Goal: Task Accomplishment & Management: Complete application form

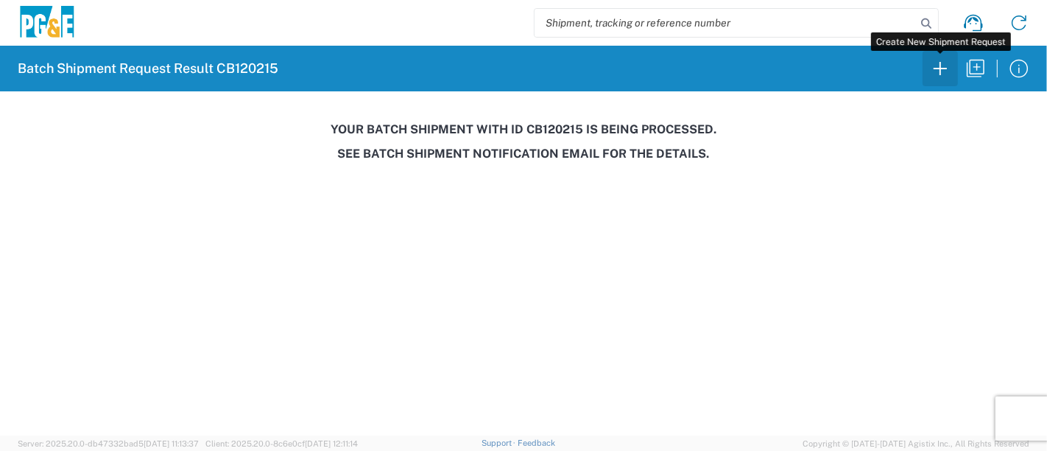
click at [942, 64] on icon "button" at bounding box center [941, 69] width 24 height 24
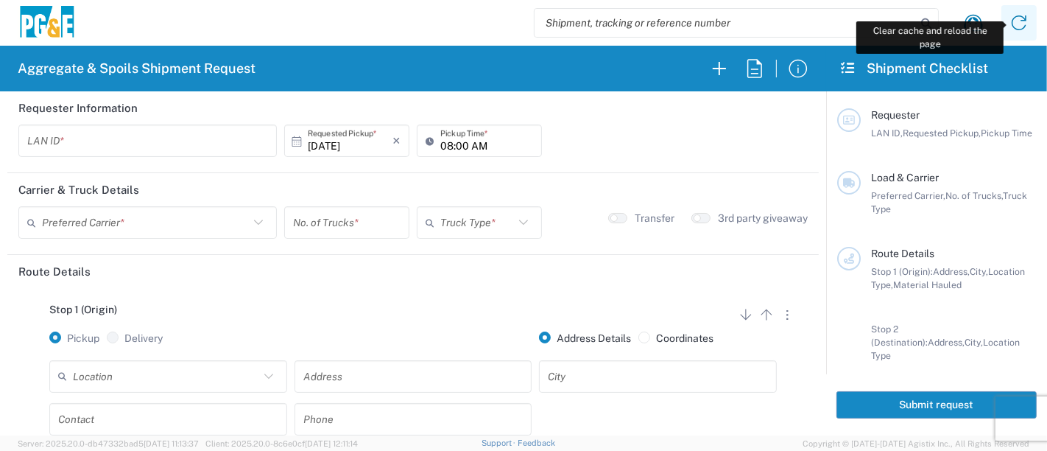
click at [1016, 24] on icon at bounding box center [1020, 23] width 24 height 24
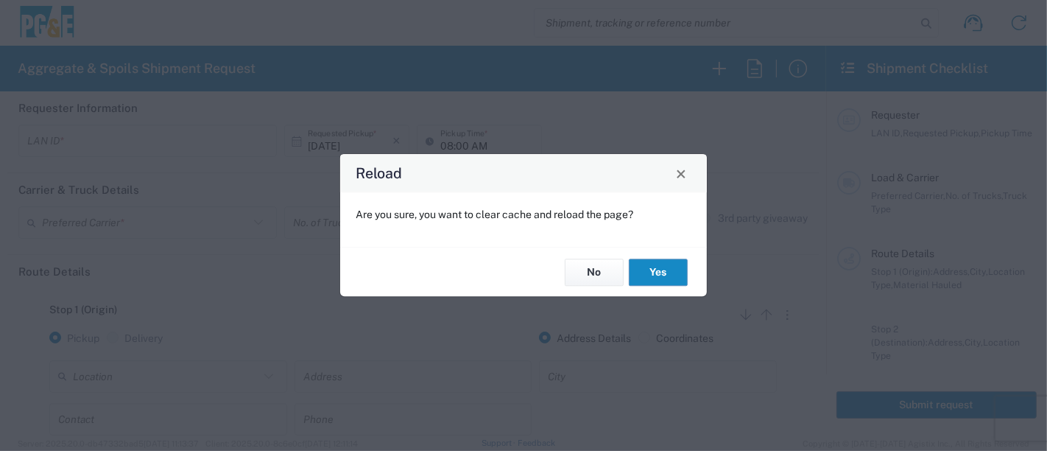
click at [661, 266] on button "Yes" at bounding box center [658, 272] width 59 height 27
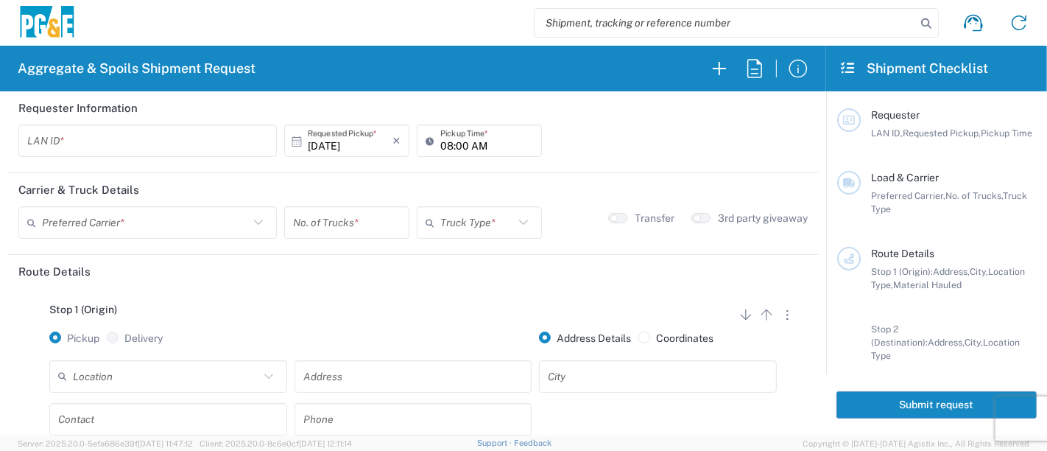
click at [175, 136] on input "text" at bounding box center [147, 141] width 241 height 26
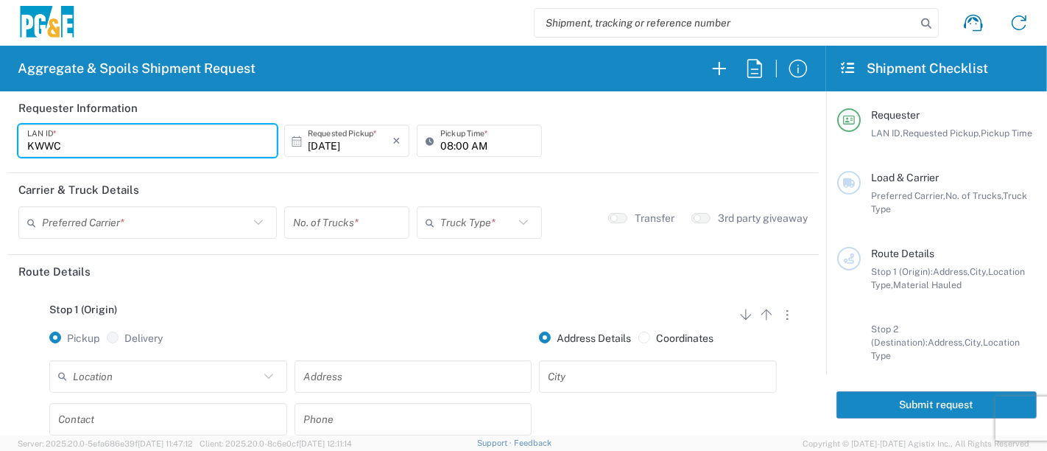
type input "KWWC"
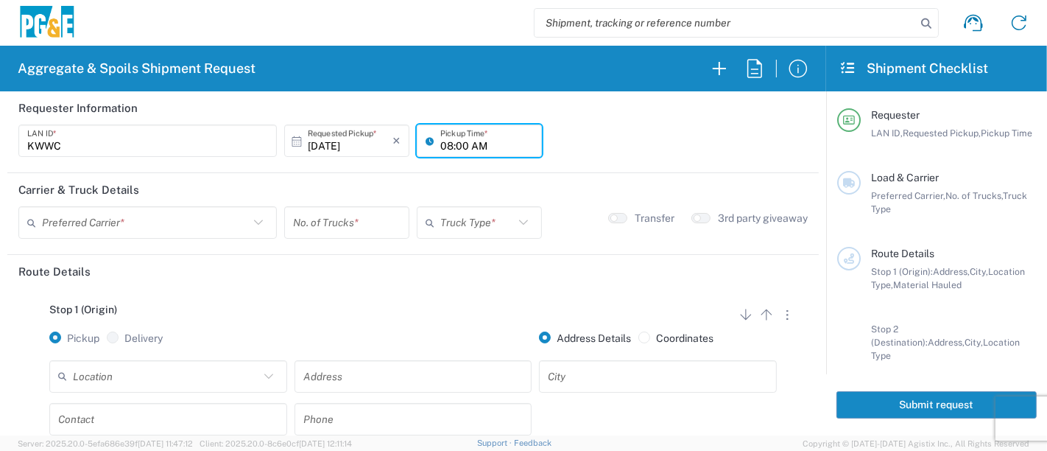
click at [440, 144] on input "08:00 AM" at bounding box center [486, 141] width 93 height 26
type input "07:00 AM"
click at [151, 222] on input "text" at bounding box center [145, 223] width 207 height 26
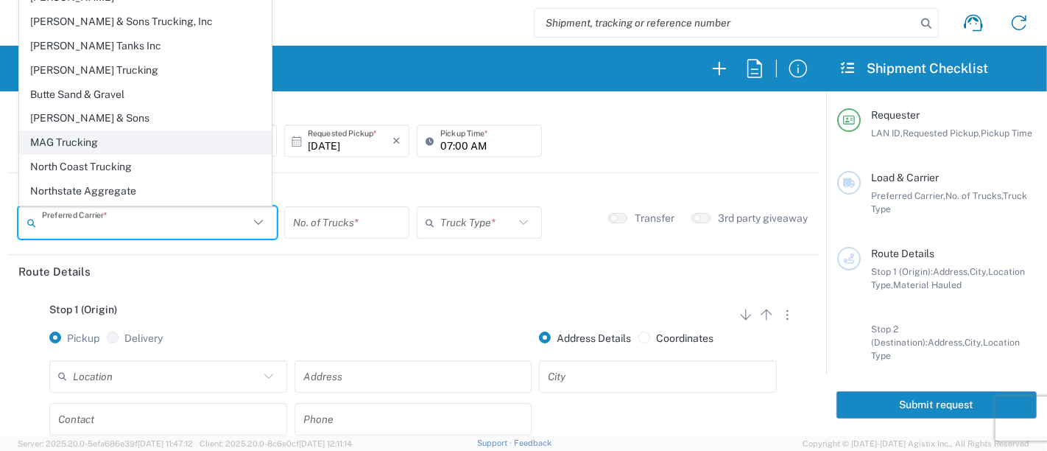
scroll to position [40, 0]
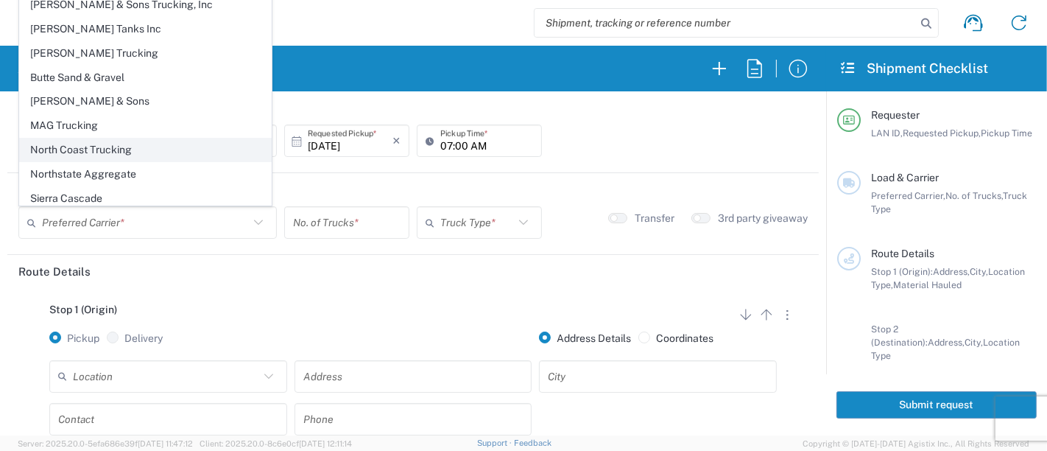
click at [128, 147] on span "North Coast Trucking" at bounding box center [145, 149] width 251 height 23
type input "North Coast Trucking"
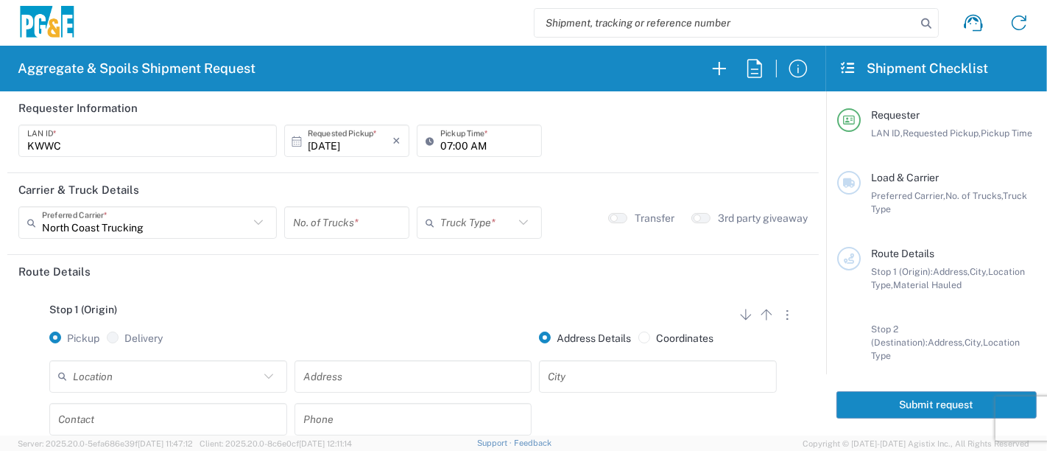
click at [328, 222] on input "number" at bounding box center [347, 223] width 108 height 26
type input "7"
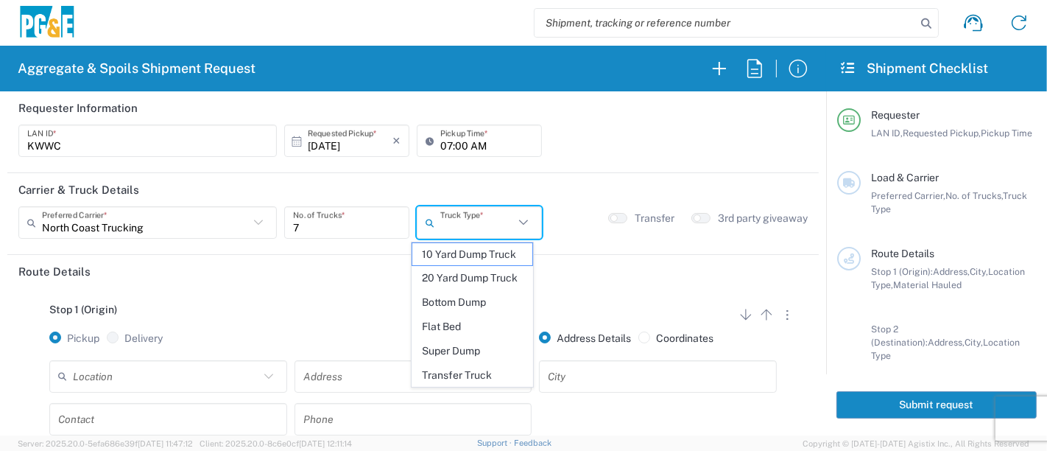
click at [469, 228] on input "text" at bounding box center [477, 223] width 74 height 26
click at [488, 345] on span "Super Dump" at bounding box center [472, 351] width 121 height 23
type input "Super Dump"
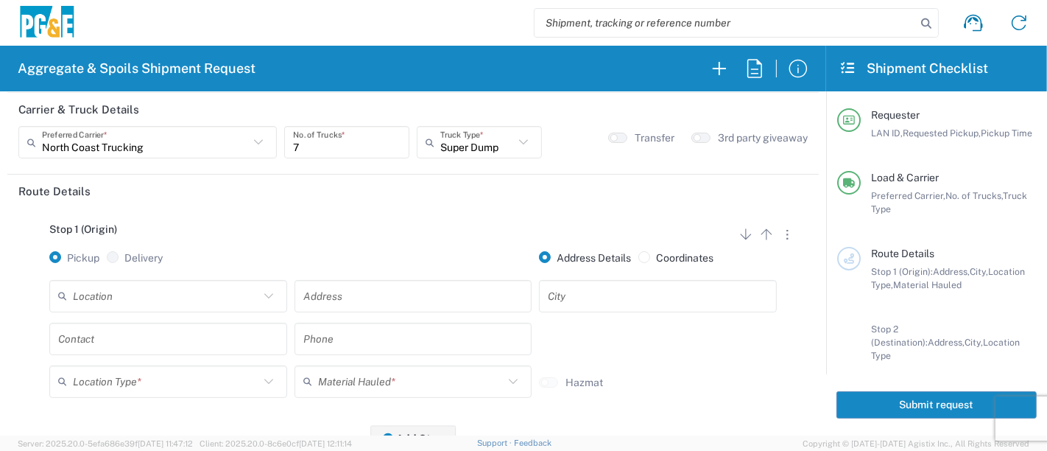
scroll to position [82, 0]
click at [694, 134] on small "button" at bounding box center [697, 136] width 7 height 7
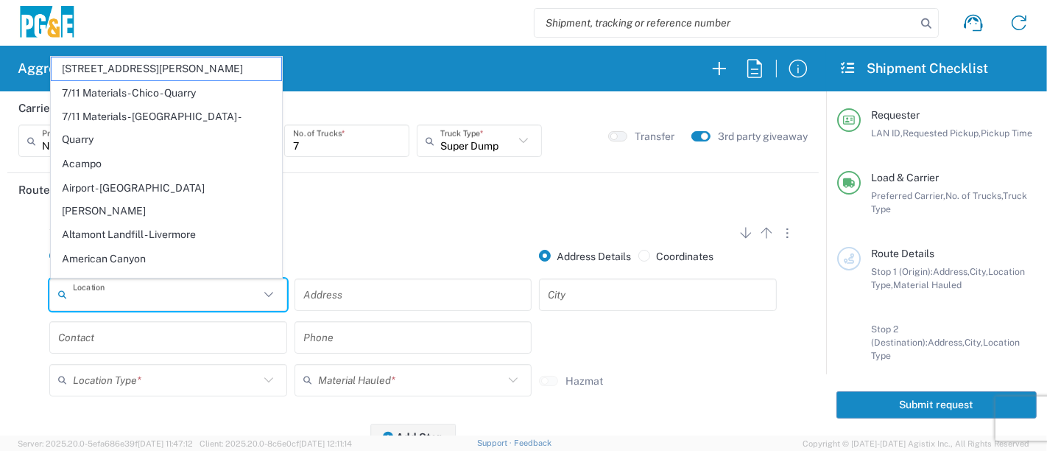
click at [217, 290] on input "text" at bounding box center [166, 294] width 186 height 26
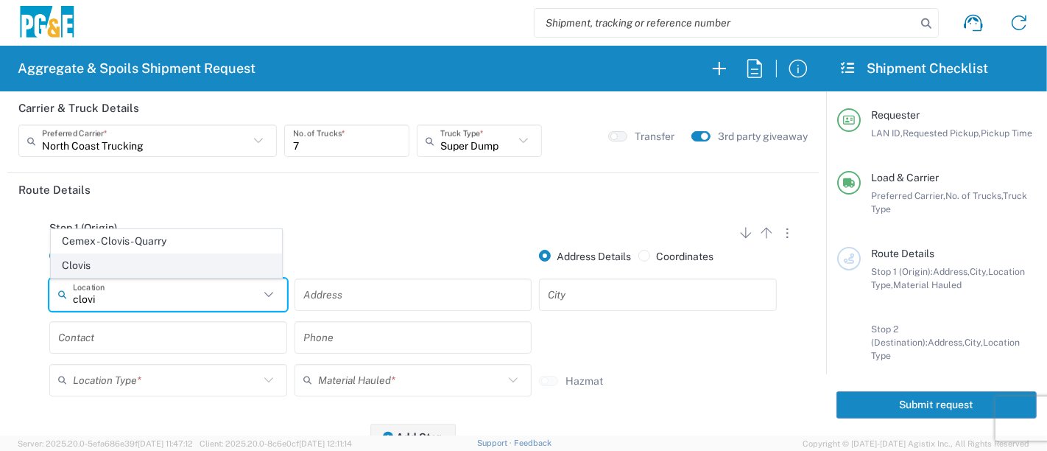
click at [195, 261] on span "Clovis" at bounding box center [167, 265] width 231 height 23
type input "Clovis"
type input "308 W Alluvial Ave"
type input "Clovis"
type input "Business No Loading Dock"
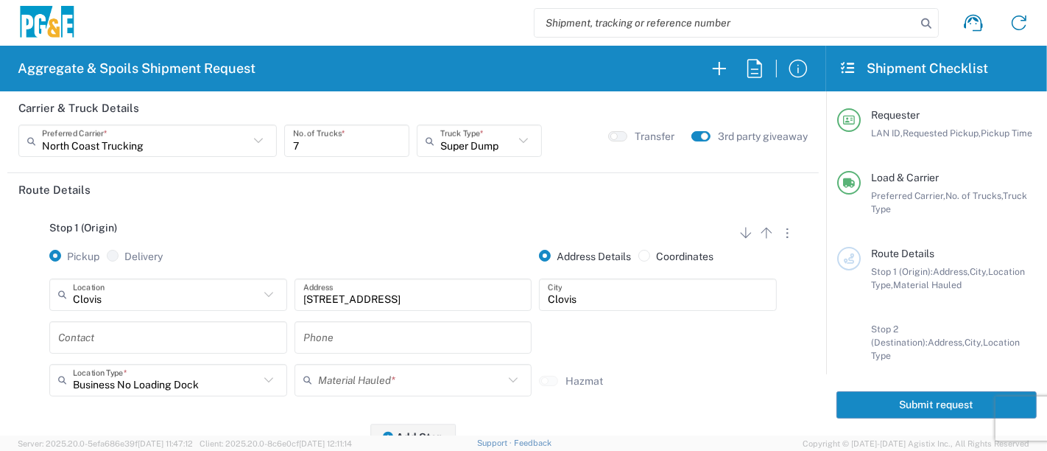
click at [158, 338] on input "text" at bounding box center [168, 337] width 220 height 26
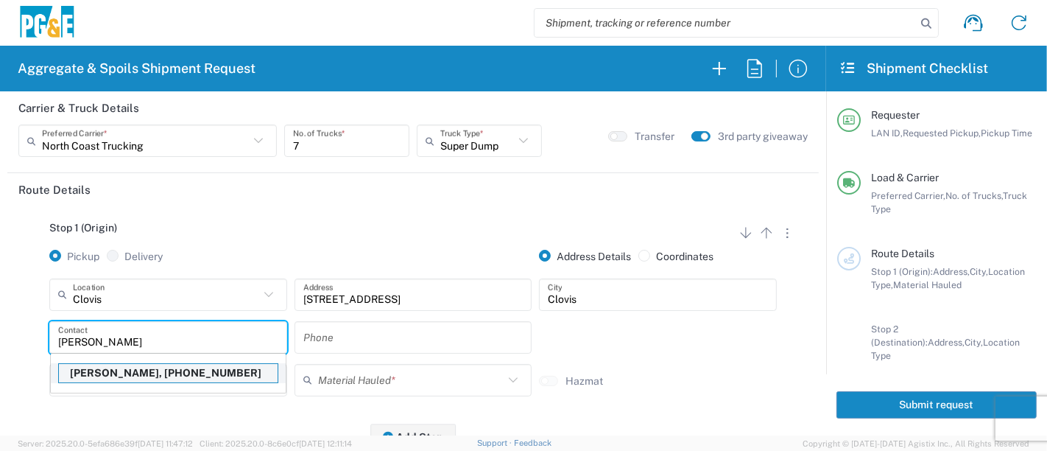
click at [148, 377] on p "Karl Wein, 559-618-2008" at bounding box center [168, 373] width 219 height 18
type input "Karl Wein"
type input "559-618-2008"
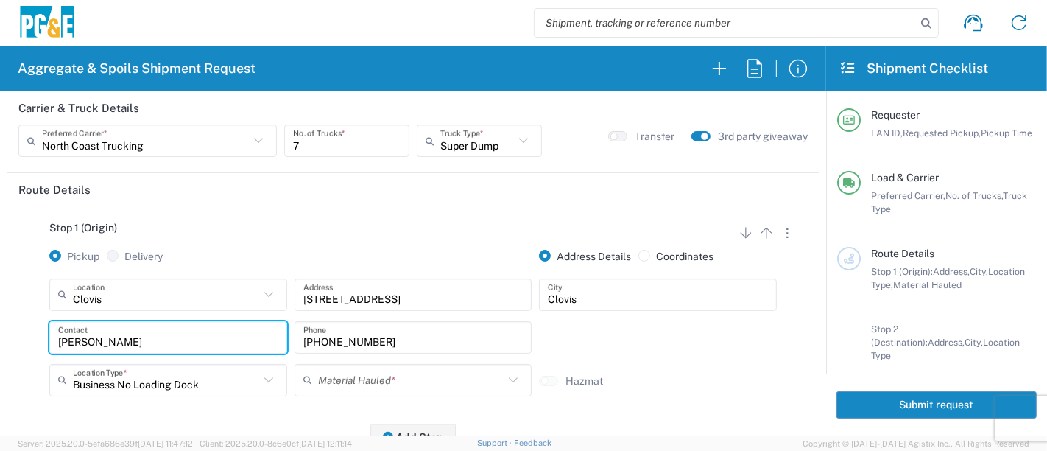
scroll to position [164, 0]
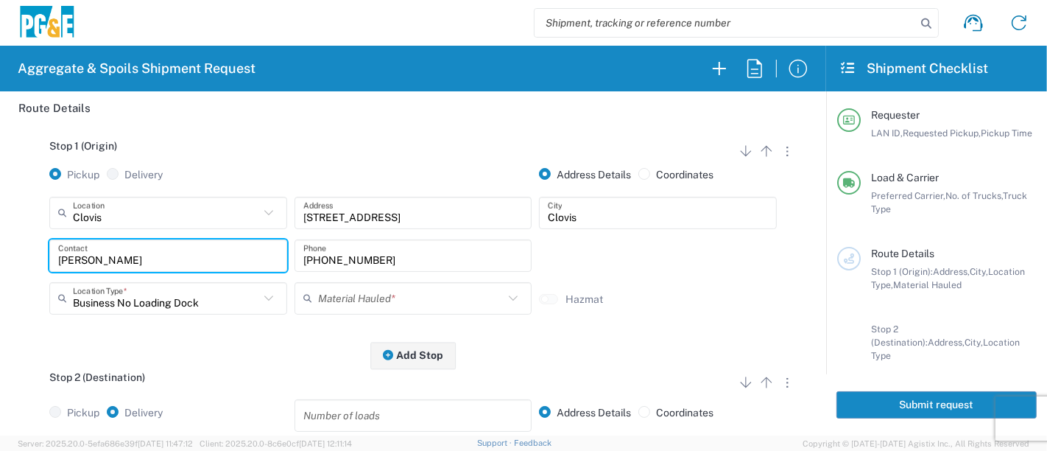
click at [341, 303] on input "text" at bounding box center [411, 298] width 186 height 26
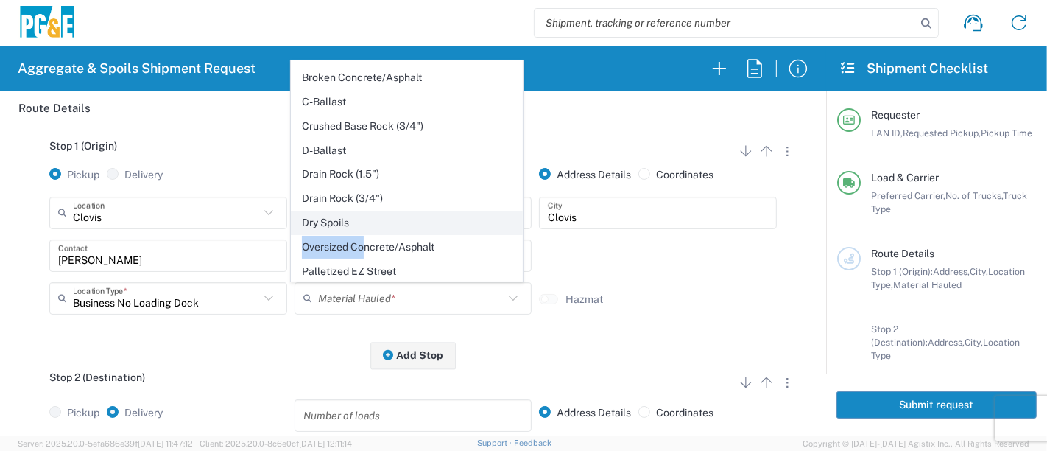
click at [365, 224] on ul "1" x 3" Rock 1" x 4" Rock 2" x 4" Rock Asphalt Cold Patch Backfill Spec Lapis S…" at bounding box center [407, 138] width 232 height 483
click at [375, 211] on span "Dry Spoils" at bounding box center [407, 222] width 231 height 23
type input "Dry Spoils"
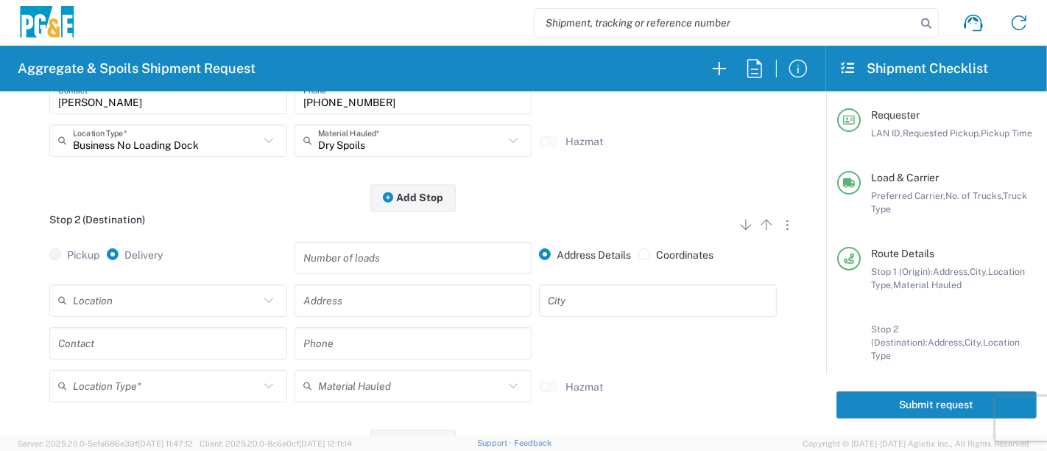
scroll to position [409, 0]
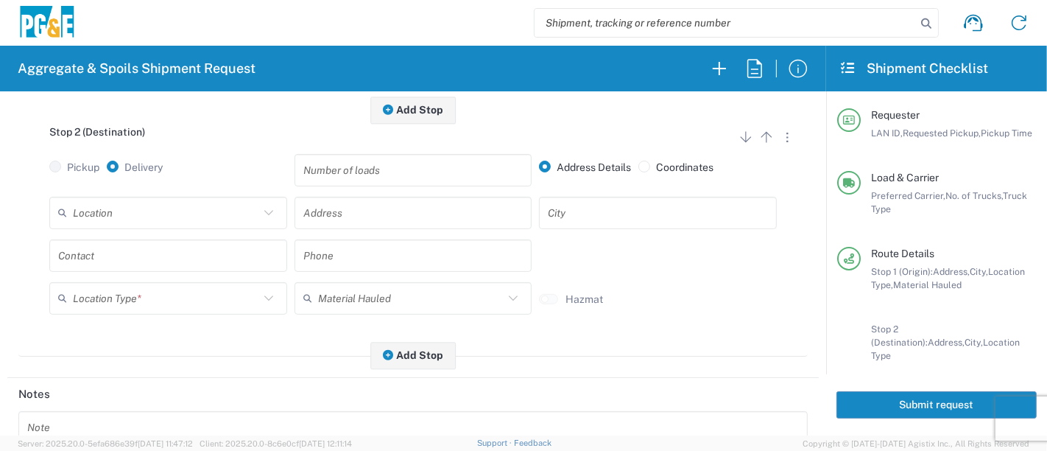
click at [139, 208] on input "text" at bounding box center [166, 213] width 186 height 26
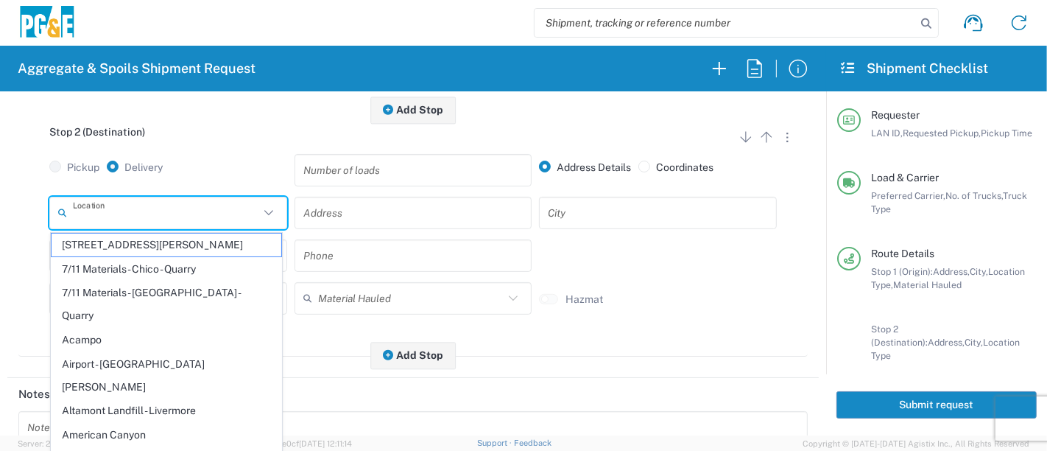
click at [404, 212] on input "text" at bounding box center [413, 213] width 220 height 26
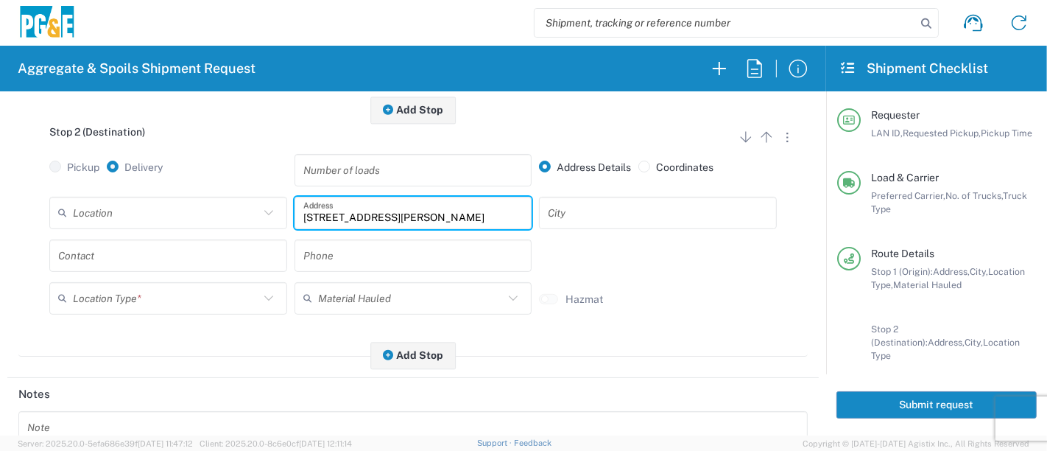
type input "11368 N. Newmark Ave"
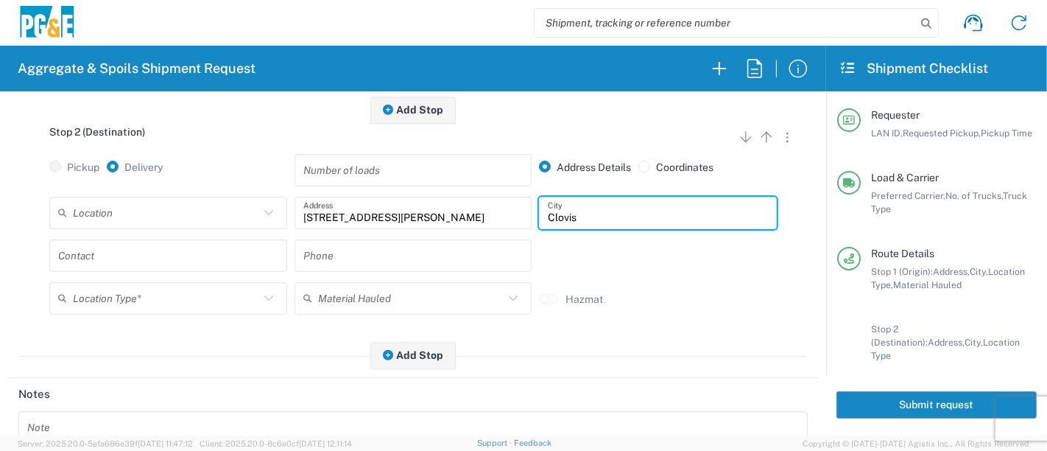
type input "Clovis"
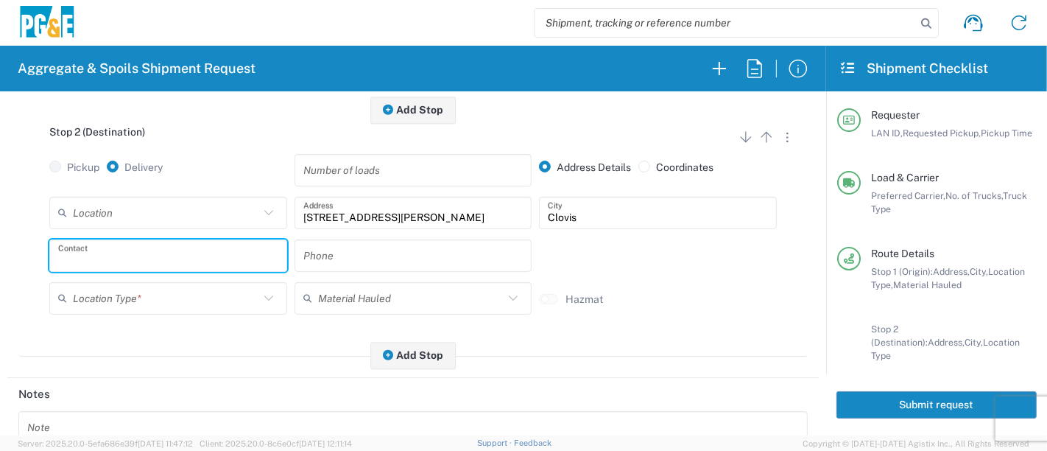
click at [217, 259] on input "text" at bounding box center [168, 255] width 220 height 26
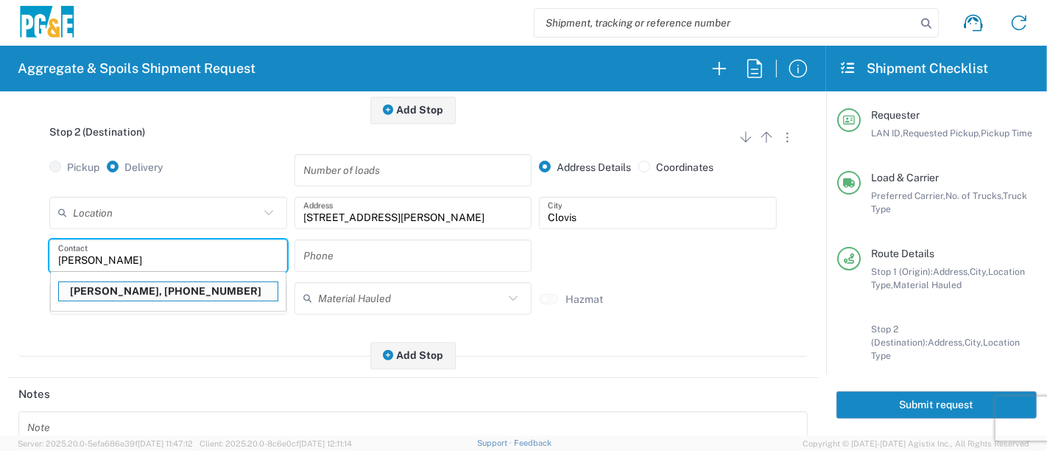
click at [195, 289] on p "Karl Wein, 559-618-2008" at bounding box center [168, 291] width 219 height 18
type input "Karl Wein"
type input "559-618-2008"
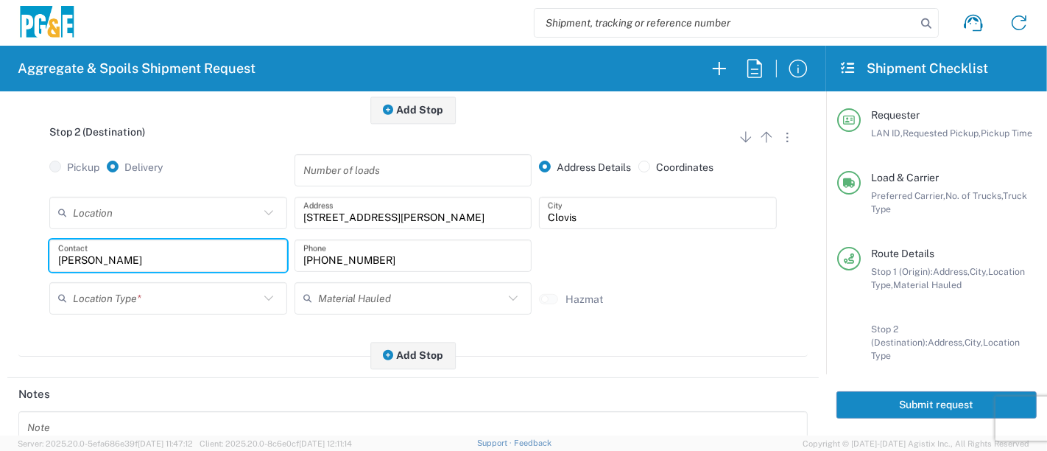
click at [175, 294] on input "text" at bounding box center [166, 298] width 186 height 26
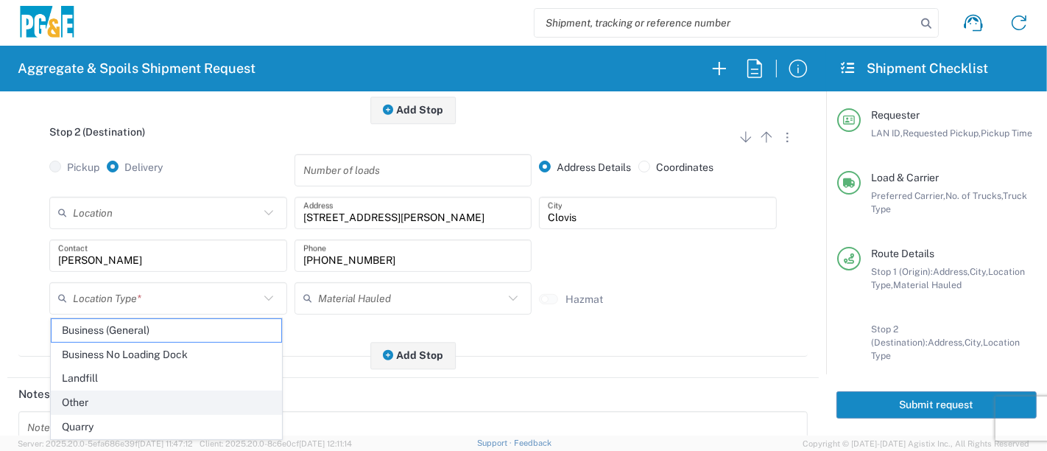
click at [145, 401] on span "Other" at bounding box center [167, 402] width 231 height 23
type input "Other"
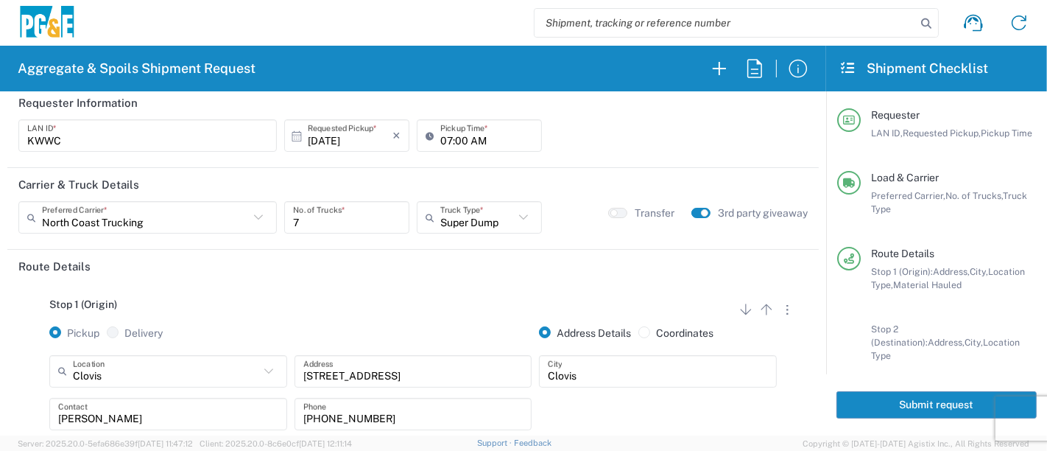
scroll to position [0, 0]
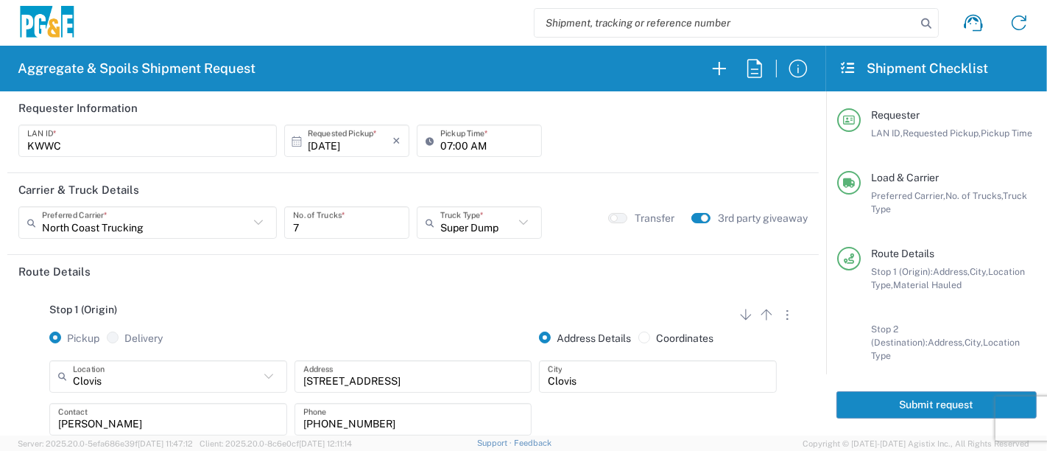
click at [875, 405] on button "Submit request" at bounding box center [937, 404] width 200 height 27
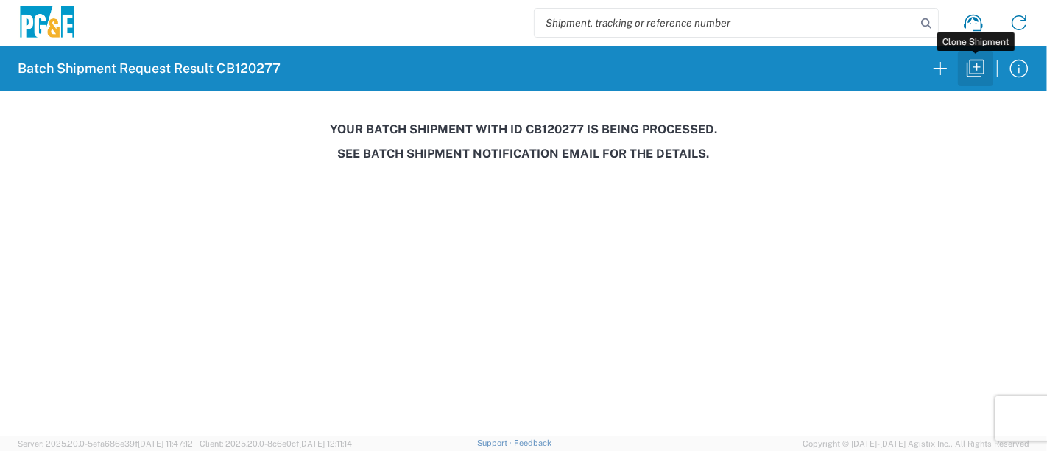
click at [974, 75] on icon "button" at bounding box center [976, 69] width 24 height 24
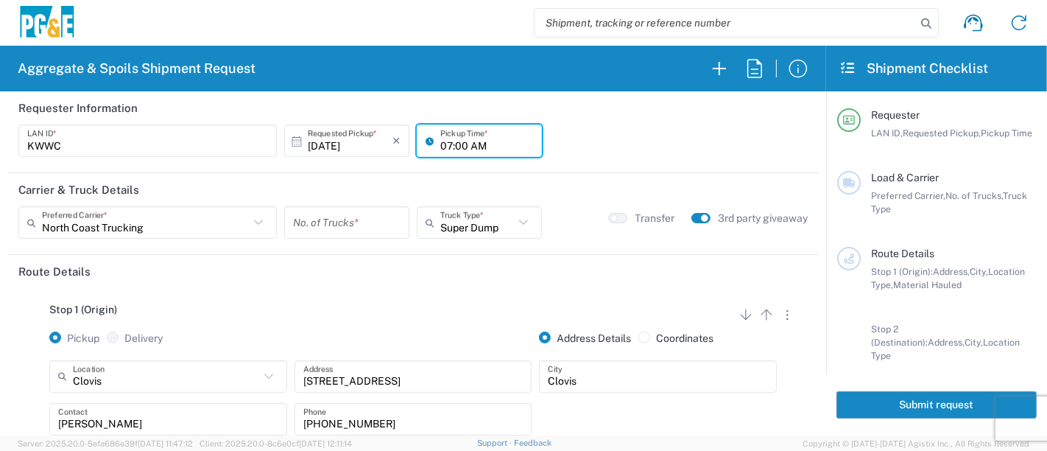
click at [440, 144] on input "07:00 AM" at bounding box center [486, 141] width 93 height 26
type input "06:00 AM"
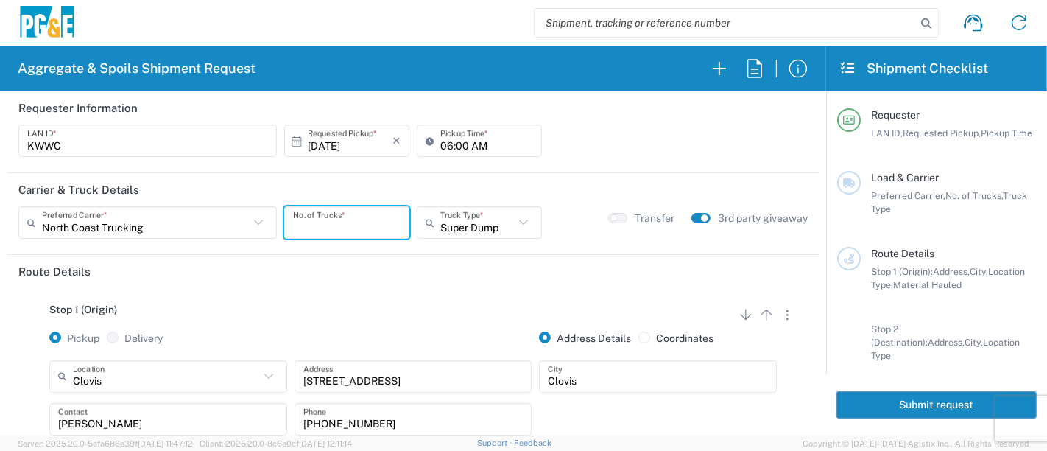
click at [322, 224] on input "number" at bounding box center [347, 223] width 108 height 26
type input "1"
click at [477, 231] on input "text" at bounding box center [477, 223] width 74 height 26
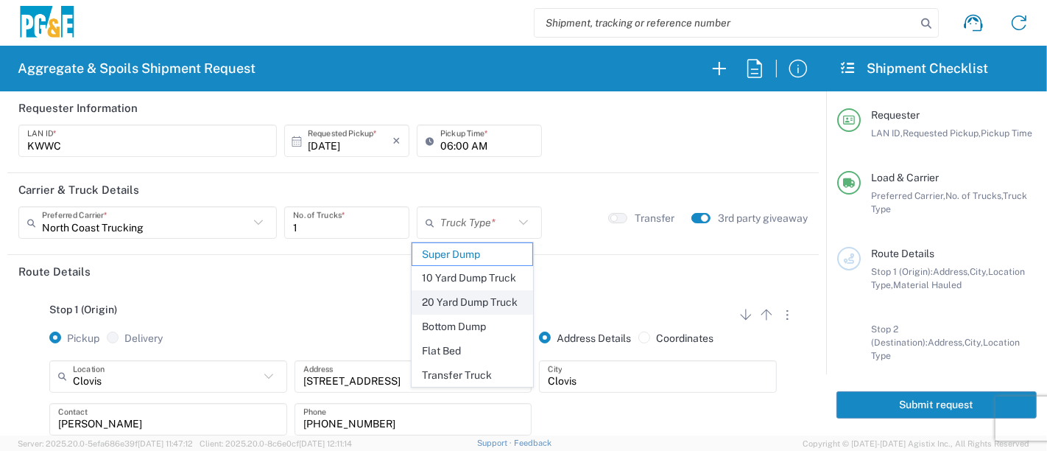
click at [494, 304] on span "20 Yard Dump Truck" at bounding box center [472, 302] width 121 height 23
type input "20 Yard Dump Truck"
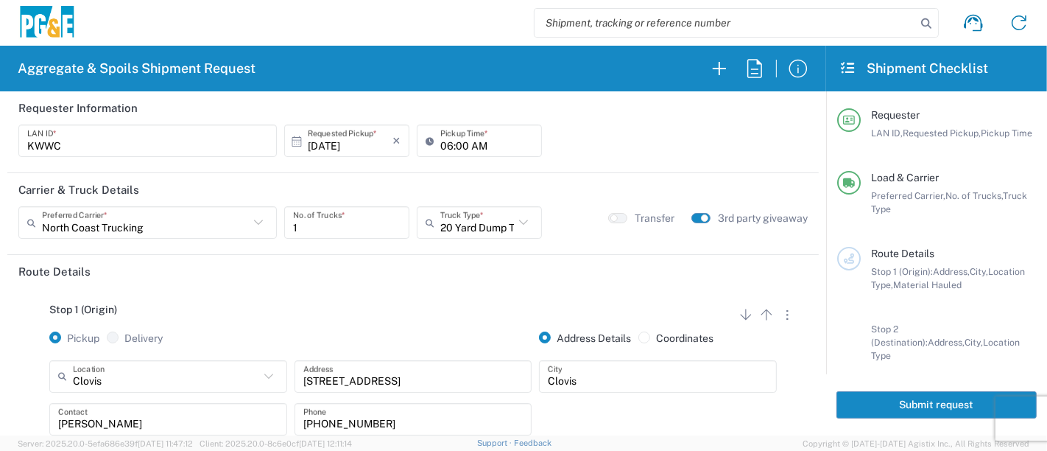
click at [692, 214] on button "button" at bounding box center [701, 218] width 19 height 10
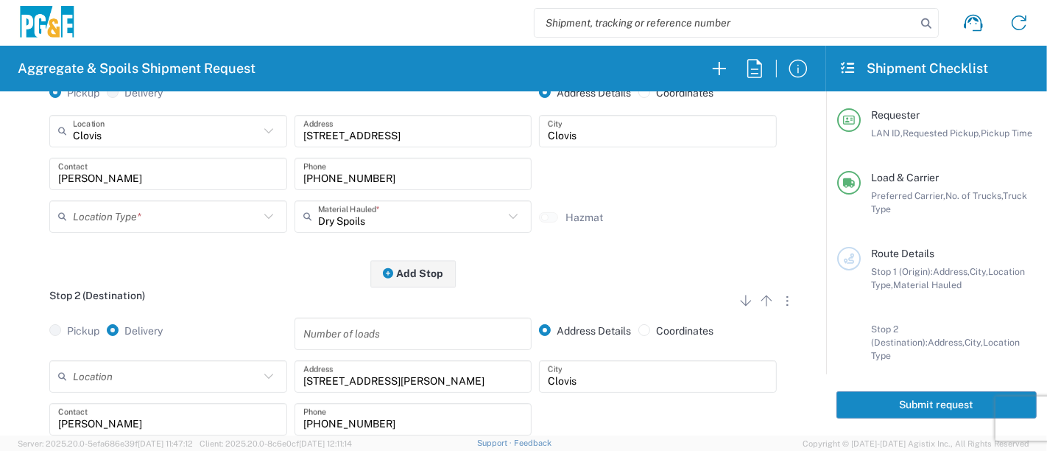
scroll to position [327, 0]
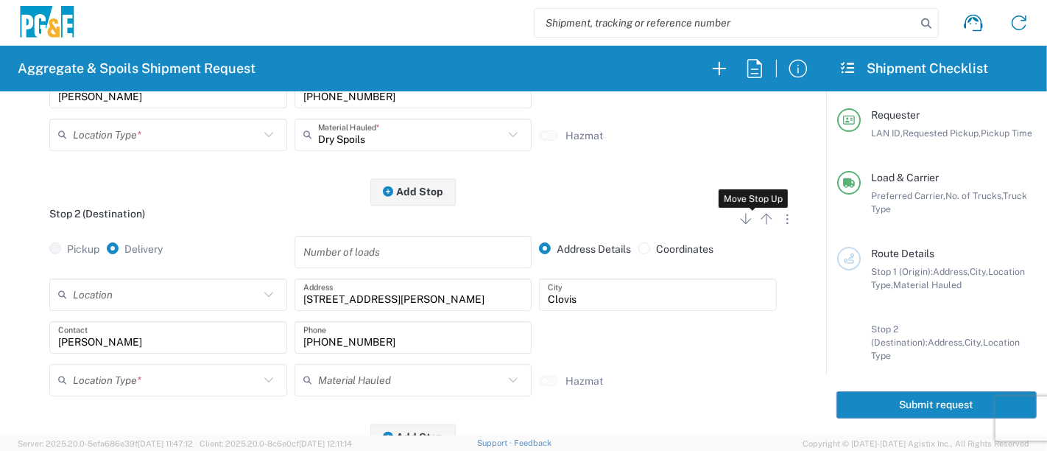
click at [758, 219] on icon "button" at bounding box center [767, 219] width 18 height 18
radio input "false"
radio input "true"
radio input "false"
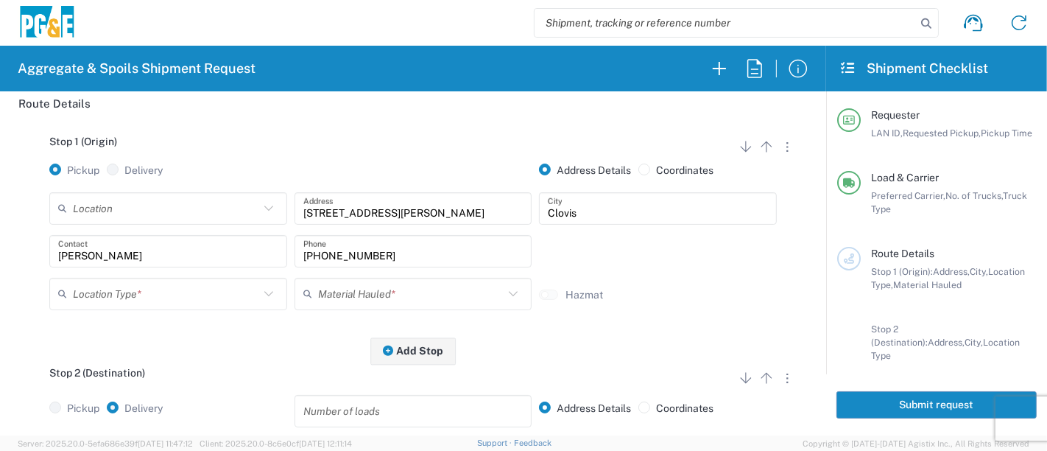
scroll to position [164, 0]
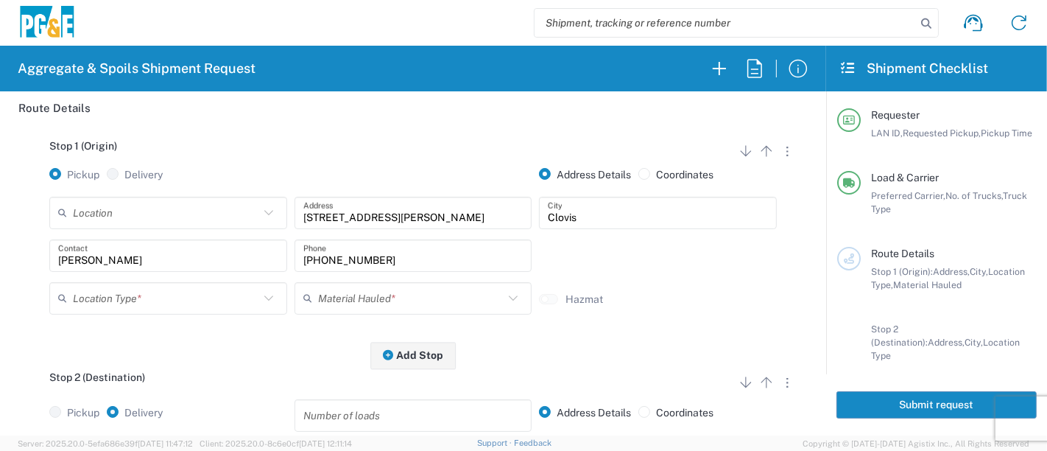
click at [147, 208] on input "text" at bounding box center [166, 213] width 186 height 26
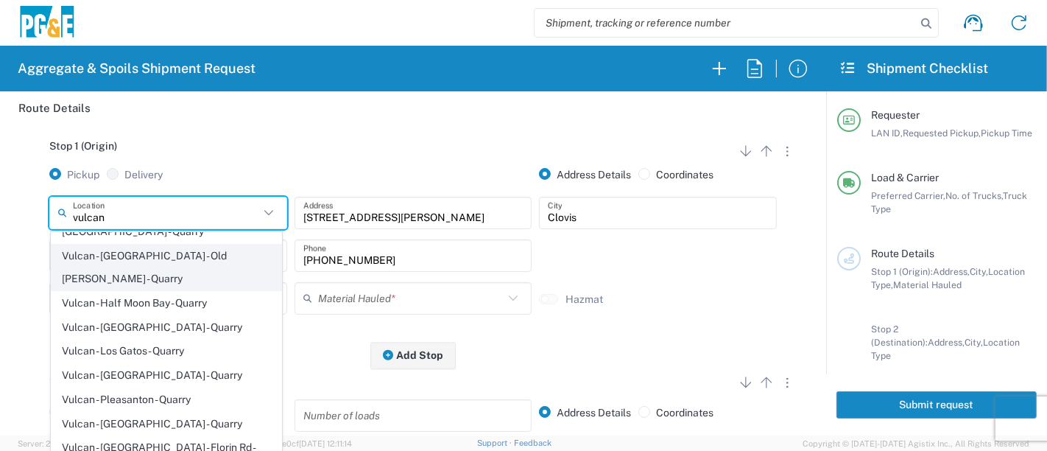
scroll to position [0, 0]
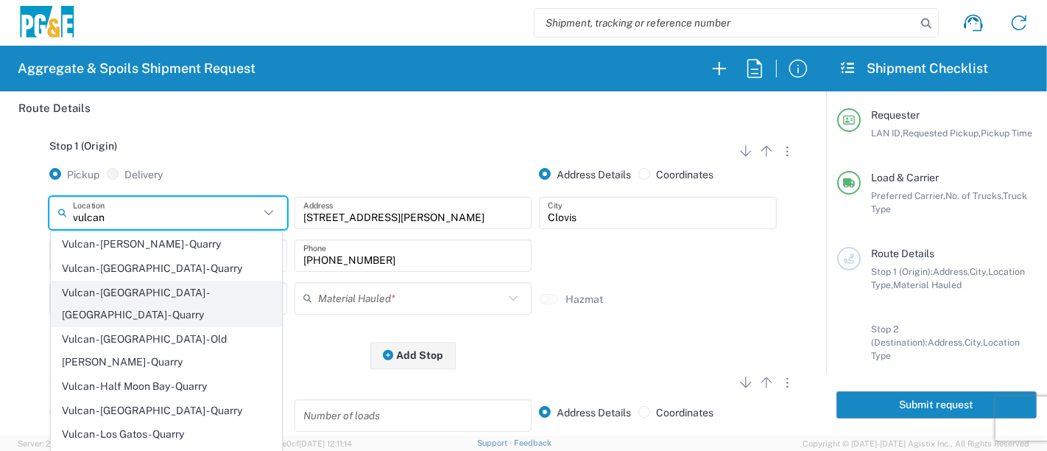
click at [157, 287] on span "Vulcan - [GEOGRAPHIC_DATA] - [GEOGRAPHIC_DATA] - Quarry" at bounding box center [167, 304] width 231 height 46
type input "Vulcan - [GEOGRAPHIC_DATA] - [GEOGRAPHIC_DATA] - Quarry"
type input "3570 W Ashlan Ave"
type input "Fresno"
type input "Quarry"
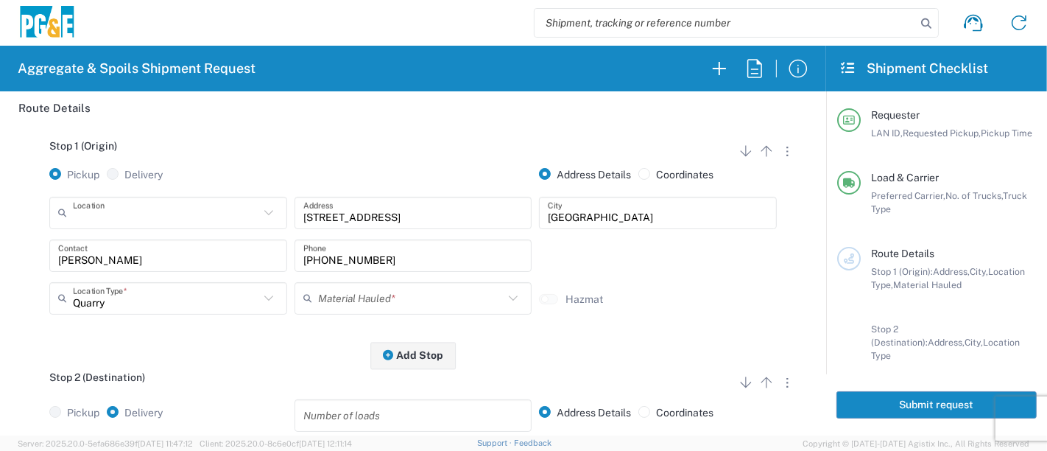
click at [222, 217] on input "text" at bounding box center [166, 213] width 186 height 26
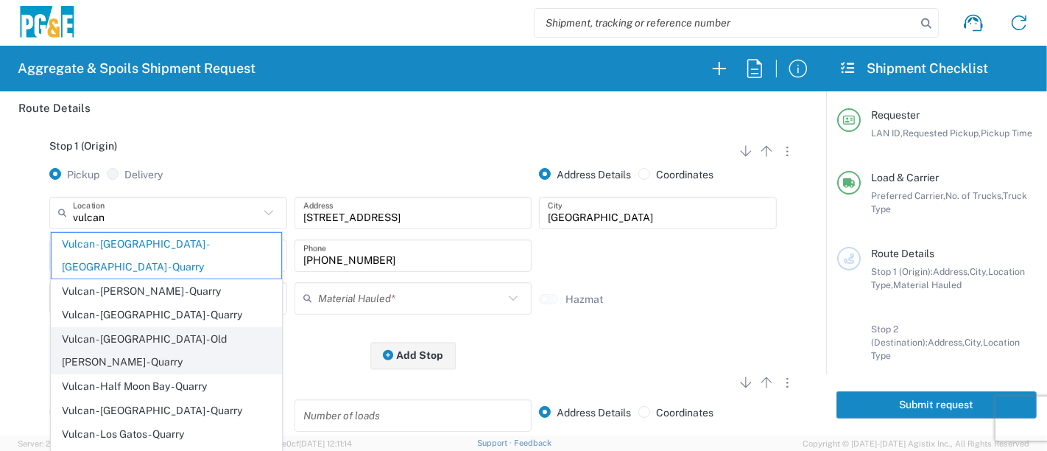
click at [172, 328] on span "Vulcan - [GEOGRAPHIC_DATA] - Old [PERSON_NAME] - Quarry" at bounding box center [167, 351] width 231 height 46
type input "Vulcan - [GEOGRAPHIC_DATA] - Old [PERSON_NAME] - Quarry"
type input "11599 Old Friant Rd"
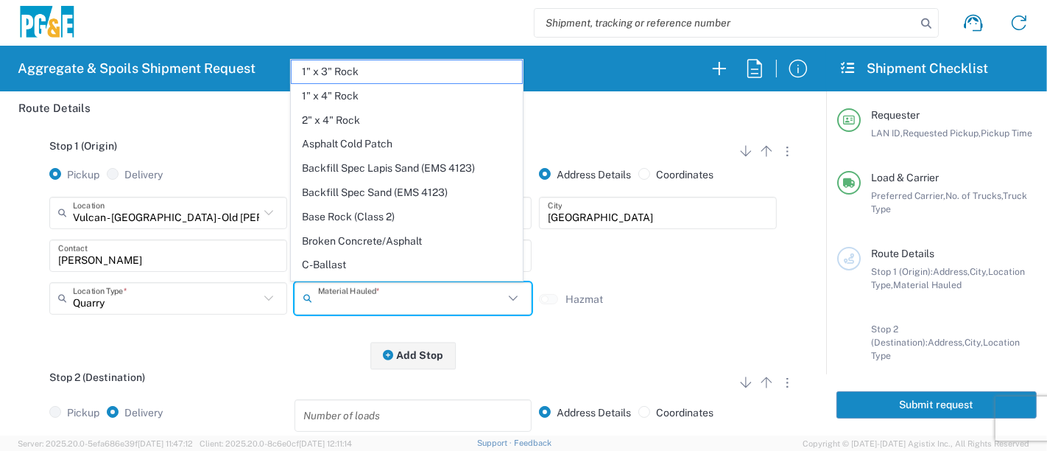
click at [323, 290] on input "text" at bounding box center [411, 298] width 186 height 26
click at [359, 138] on span "Asphalt Cold Patch" at bounding box center [407, 144] width 231 height 23
type input "Asphalt Cold Patch"
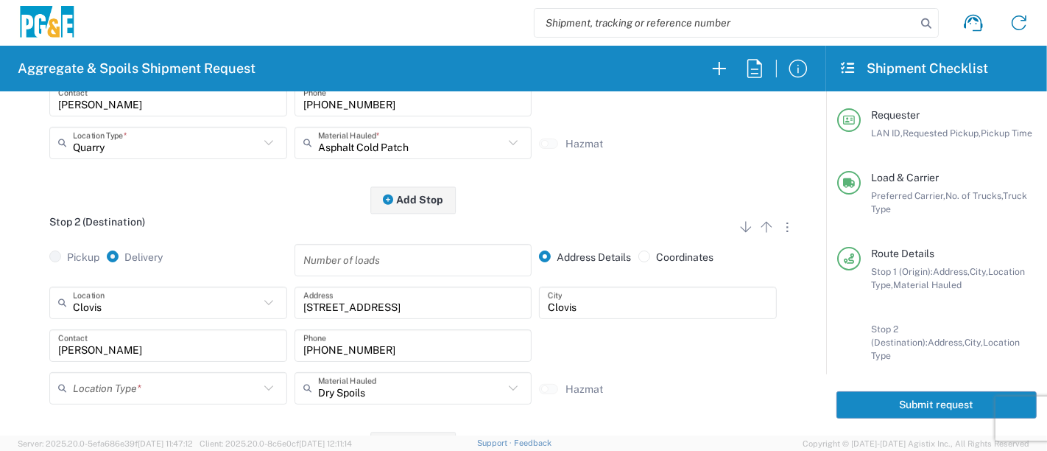
scroll to position [328, 0]
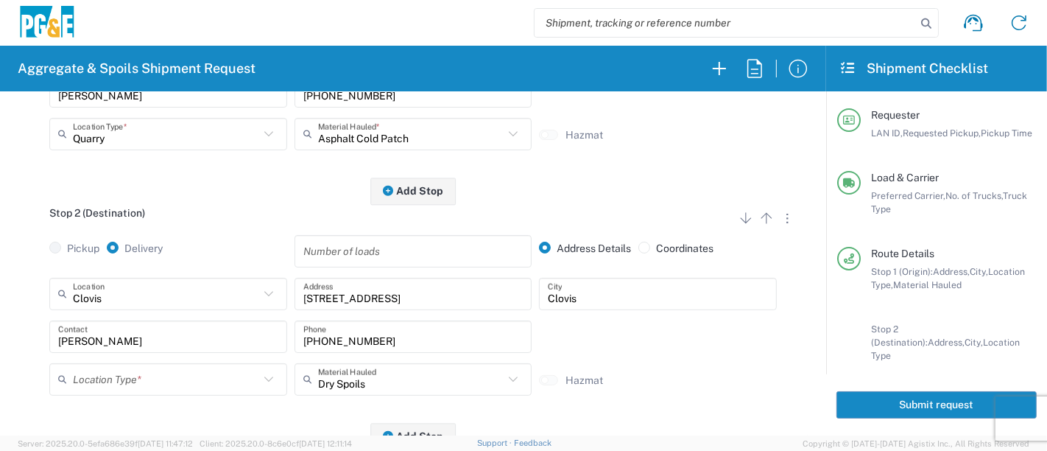
click at [178, 377] on input "text" at bounding box center [166, 379] width 186 height 26
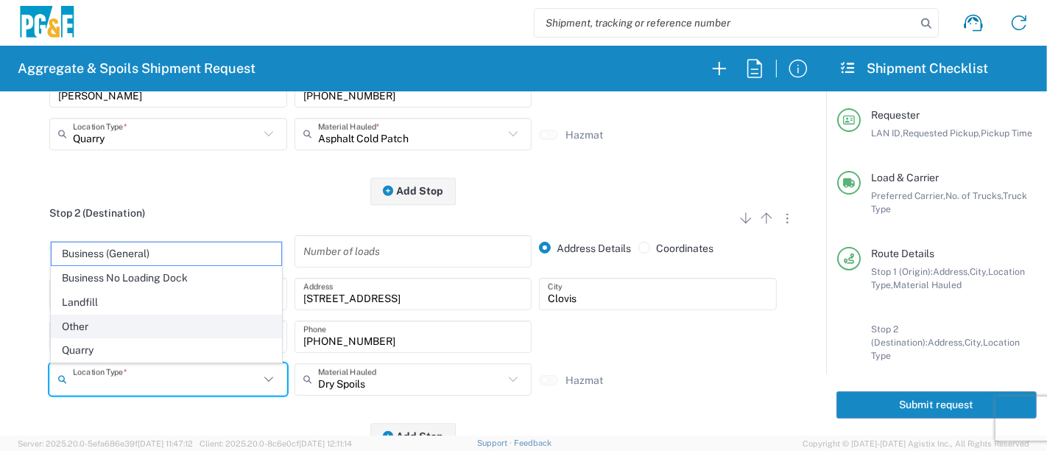
click at [158, 329] on span "Other" at bounding box center [167, 326] width 231 height 23
type input "Other"
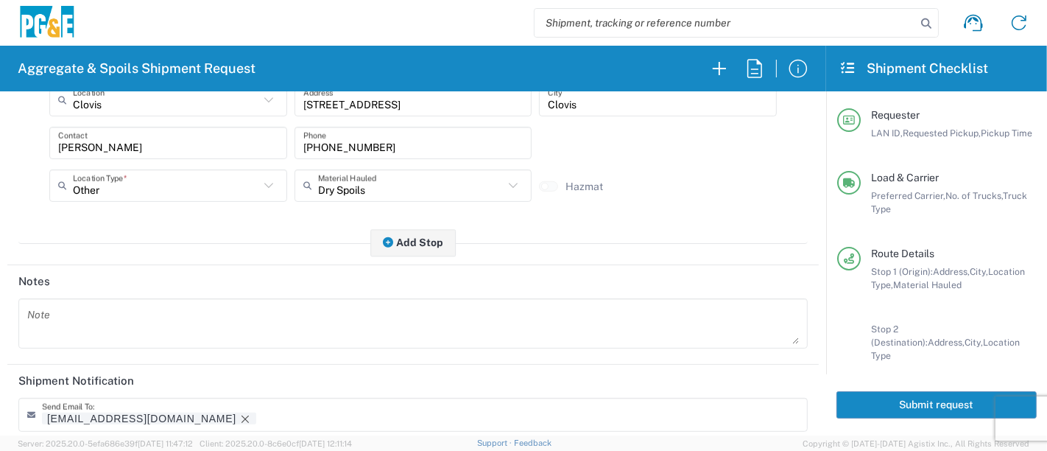
scroll to position [573, 0]
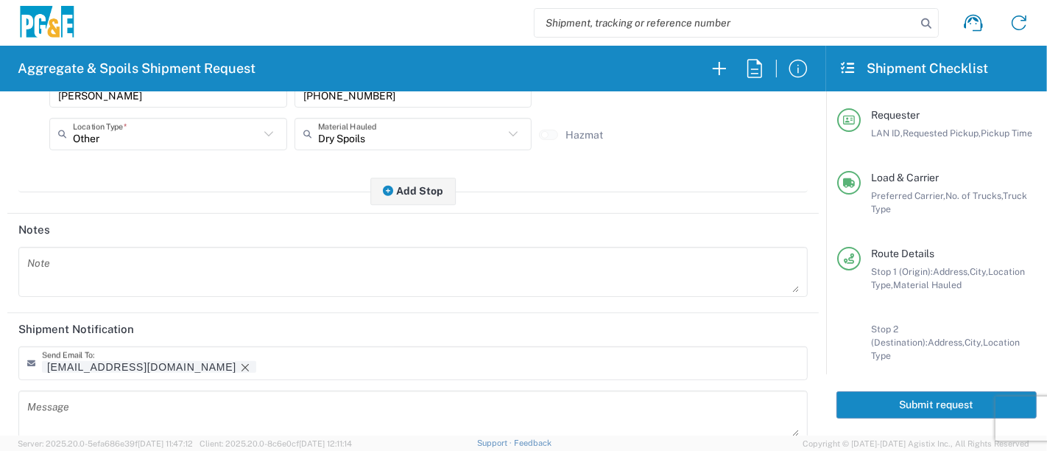
click at [124, 254] on textarea at bounding box center [413, 271] width 772 height 41
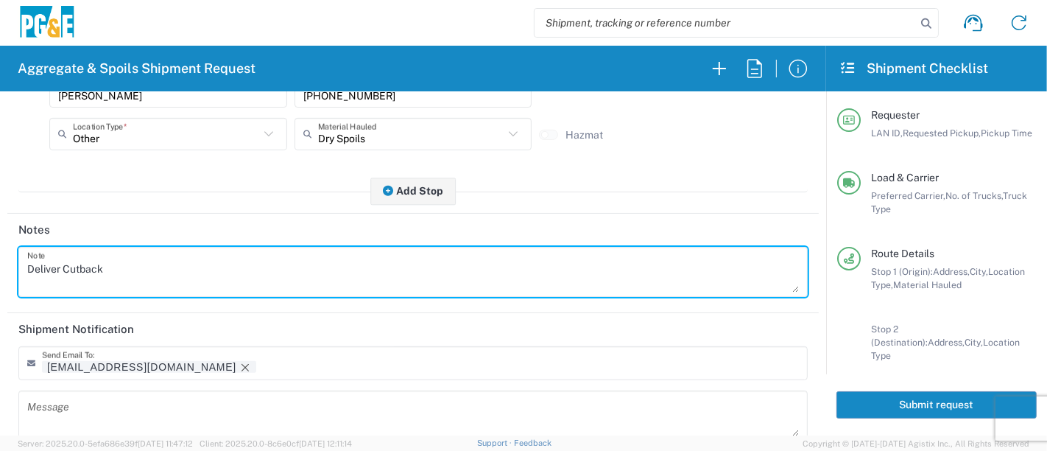
drag, startPoint x: 127, startPoint y: 269, endPoint x: 0, endPoint y: 265, distance: 127.5
click at [0, 265] on form "Requester Information KWWC LAN ID * 10/08/2025 × Requested Pickup * Cancel Appl…" at bounding box center [413, 263] width 826 height 344
type textarea "Deliver Cutback"
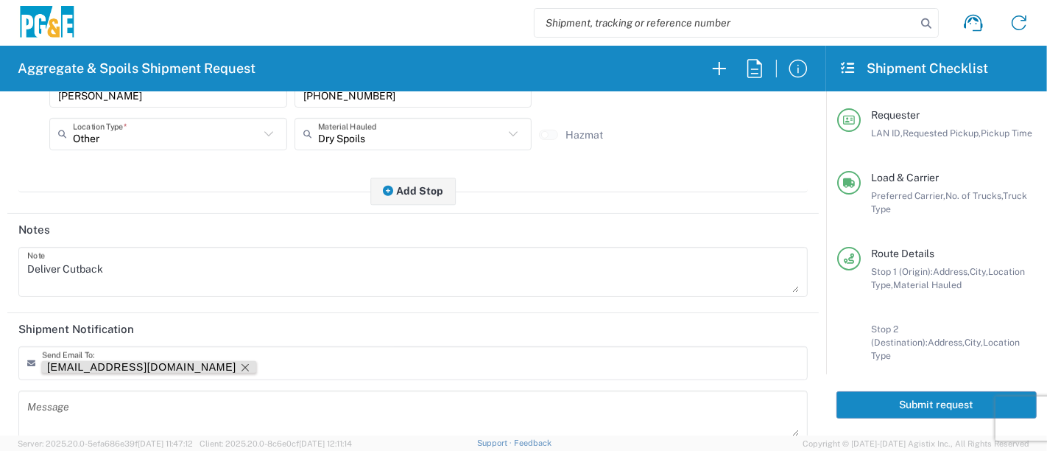
click at [242, 364] on icon "Remove tag" at bounding box center [245, 367] width 7 height 7
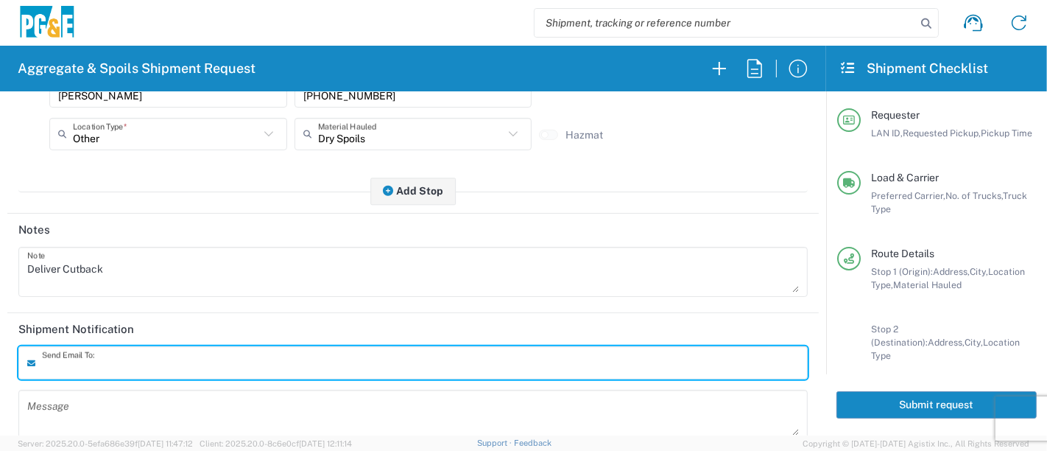
click at [110, 407] on textarea at bounding box center [413, 414] width 772 height 41
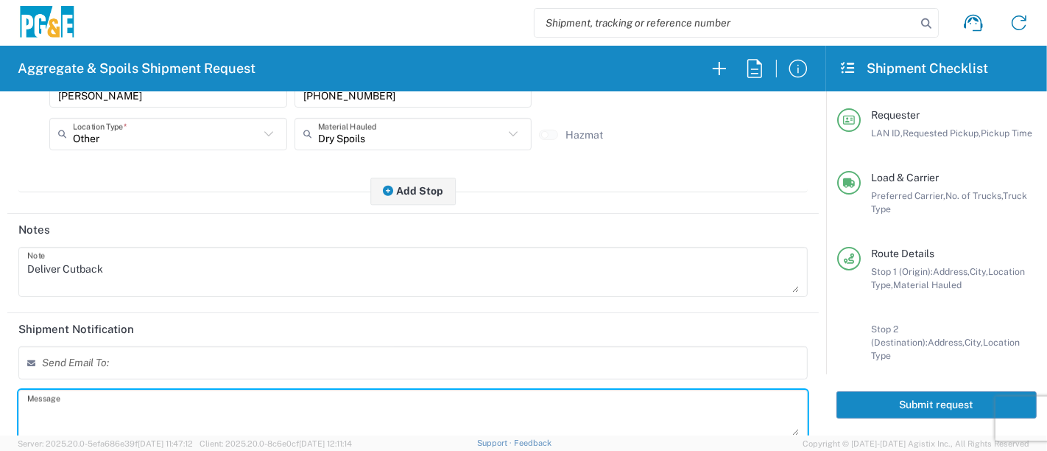
paste textarea "Deliver Cutback"
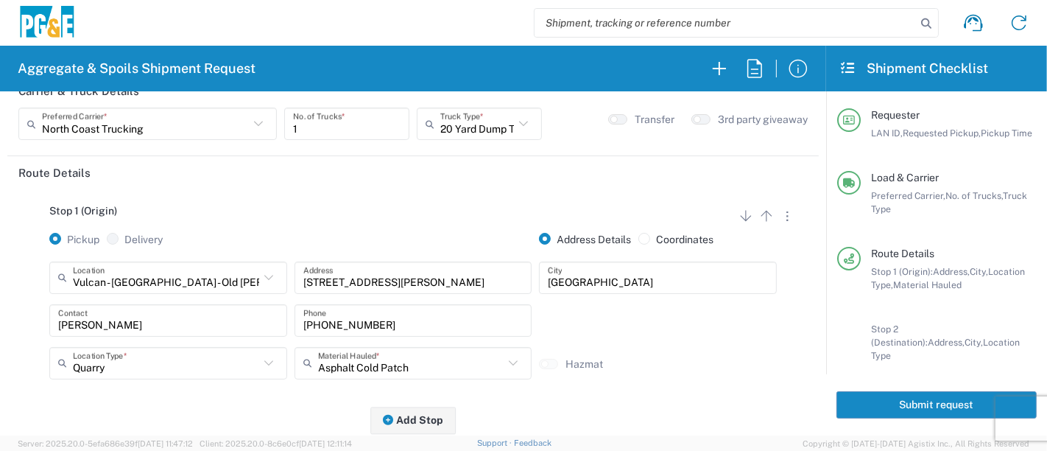
scroll to position [0, 0]
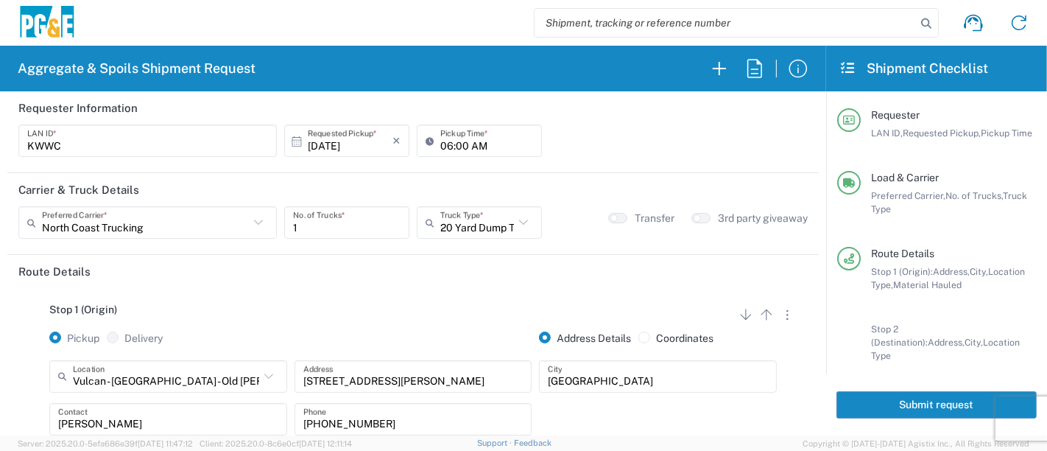
type textarea "Deliver Cutback"
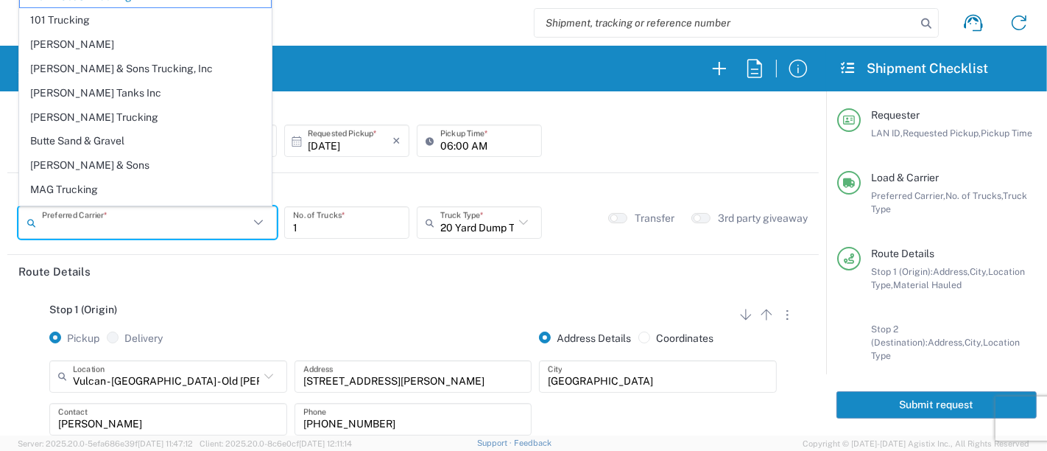
click at [200, 228] on input "text" at bounding box center [145, 223] width 207 height 26
click at [75, 89] on span "[PERSON_NAME] Tanks Inc" at bounding box center [145, 93] width 251 height 23
type input "[PERSON_NAME] Tanks Inc"
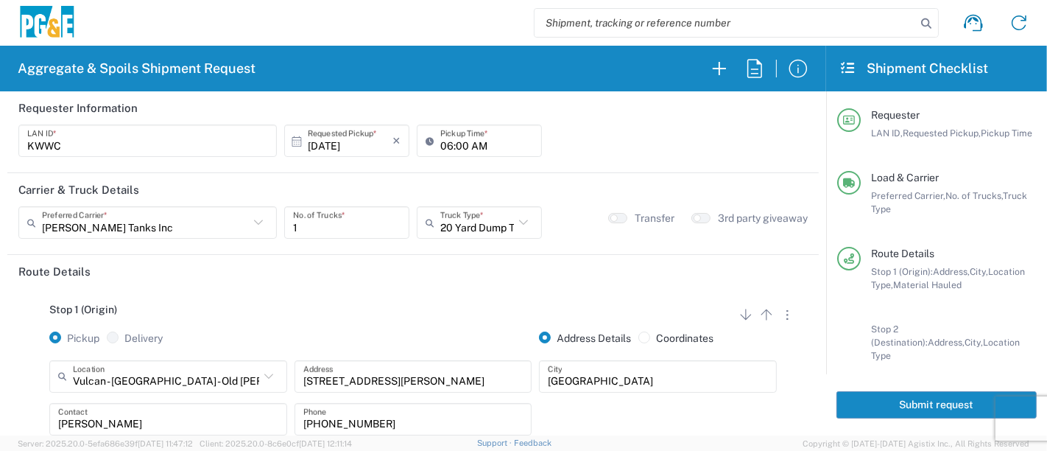
click at [887, 396] on button "Submit request" at bounding box center [937, 404] width 200 height 27
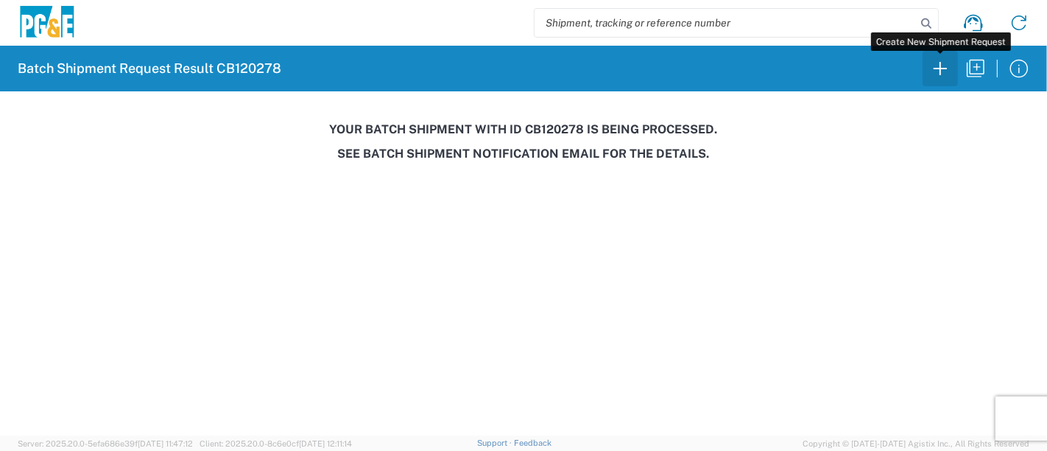
click at [940, 67] on icon "button" at bounding box center [940, 68] width 13 height 13
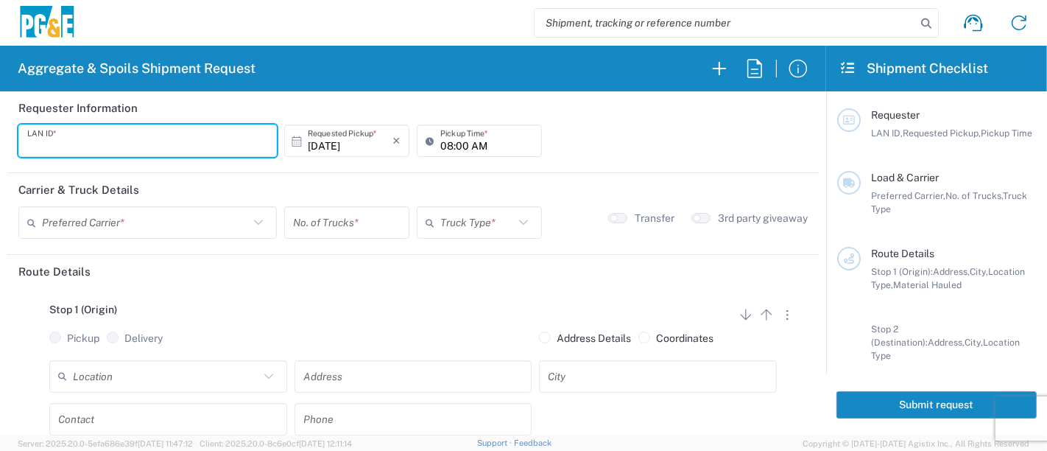
click at [250, 138] on input "text" at bounding box center [147, 141] width 241 height 26
type input "JKK9"
click at [440, 141] on input "08:00 AM" at bounding box center [486, 141] width 93 height 26
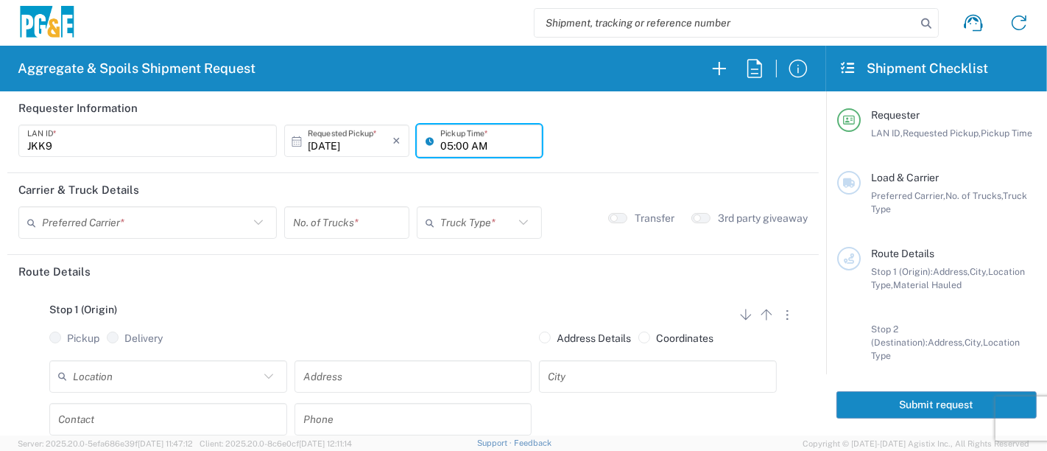
type input "05:00 AM"
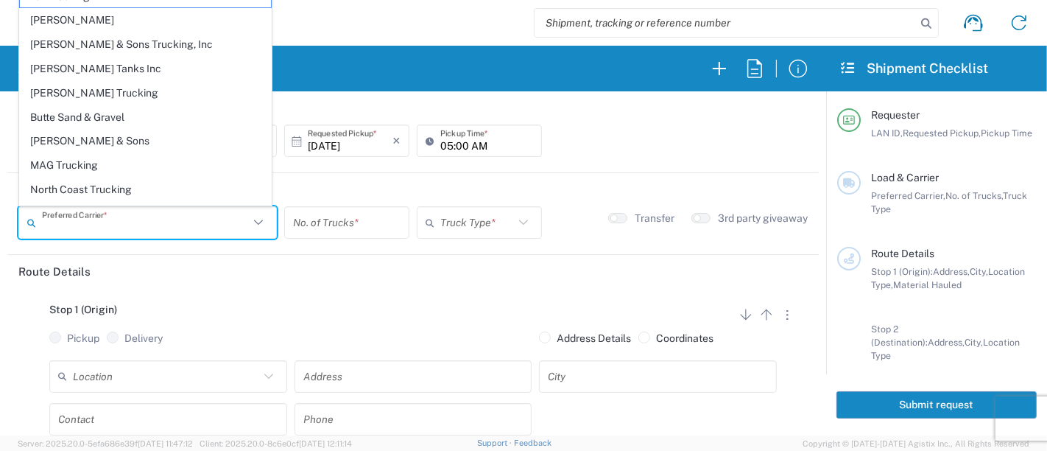
click at [124, 223] on input "text" at bounding box center [145, 223] width 207 height 26
click at [77, 69] on span "[PERSON_NAME] Tanks Inc" at bounding box center [145, 68] width 251 height 23
type input "[PERSON_NAME] Tanks Inc"
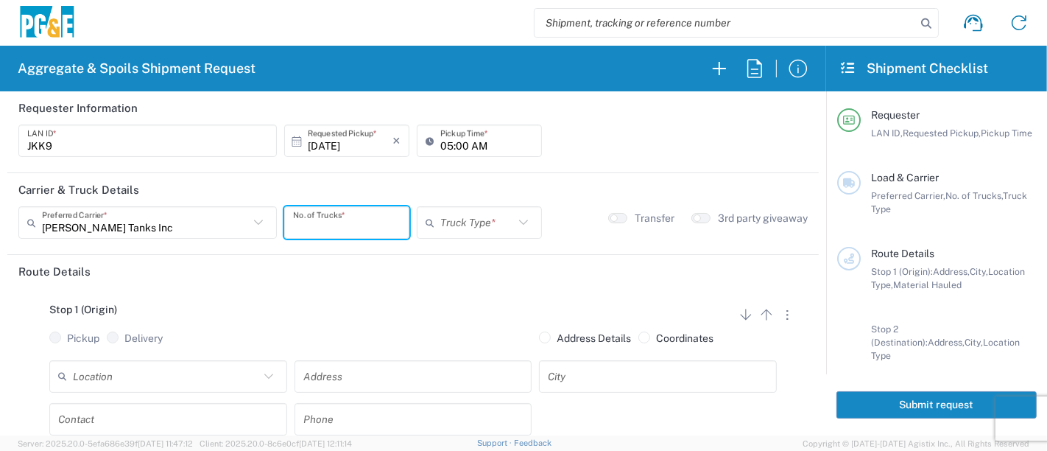
click at [315, 226] on input "number" at bounding box center [347, 223] width 108 height 26
type input "4"
click at [492, 216] on input "text" at bounding box center [477, 223] width 74 height 26
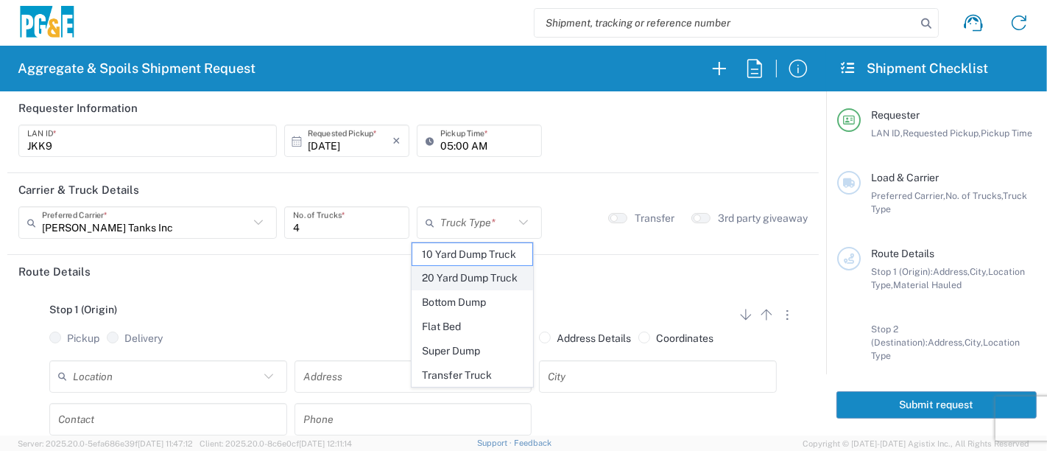
click at [470, 281] on span "20 Yard Dump Truck" at bounding box center [472, 278] width 121 height 23
type input "20 Yard Dump Truck"
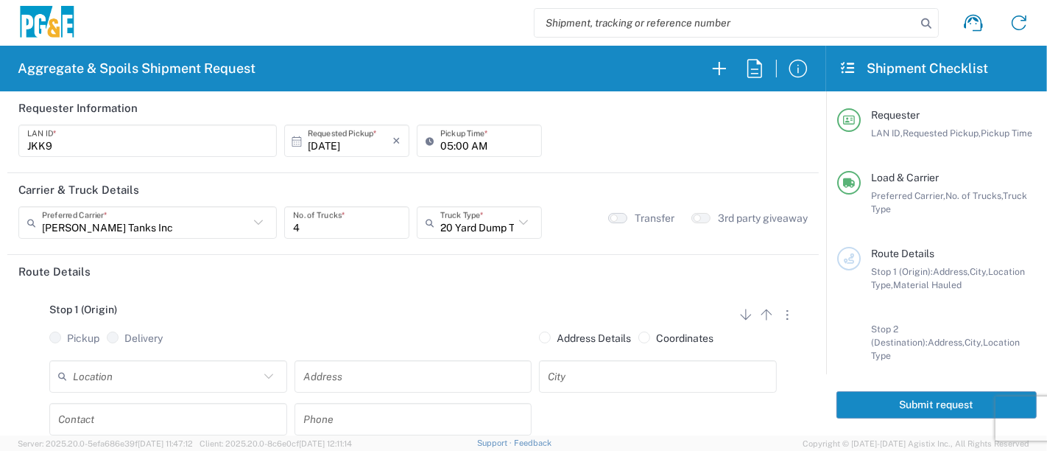
click at [611, 217] on button "button" at bounding box center [617, 218] width 19 height 10
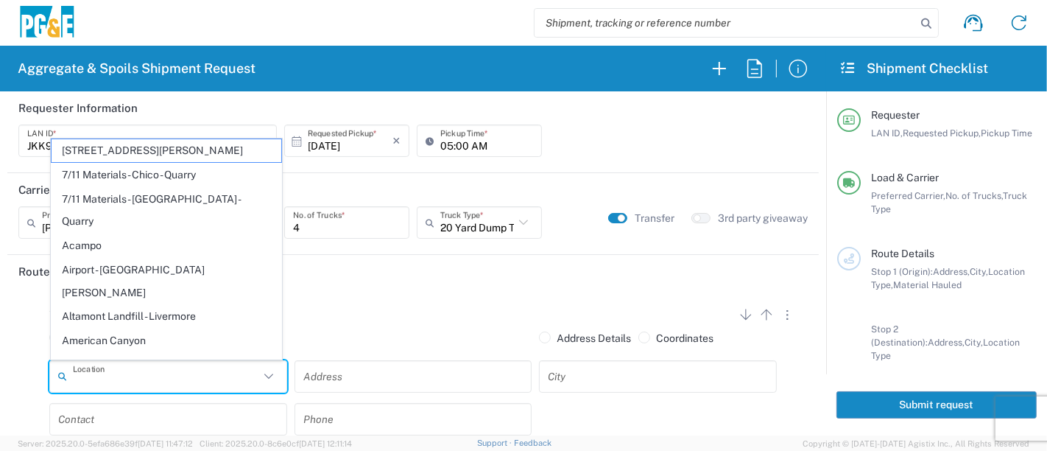
click at [217, 378] on input "text" at bounding box center [166, 376] width 186 height 26
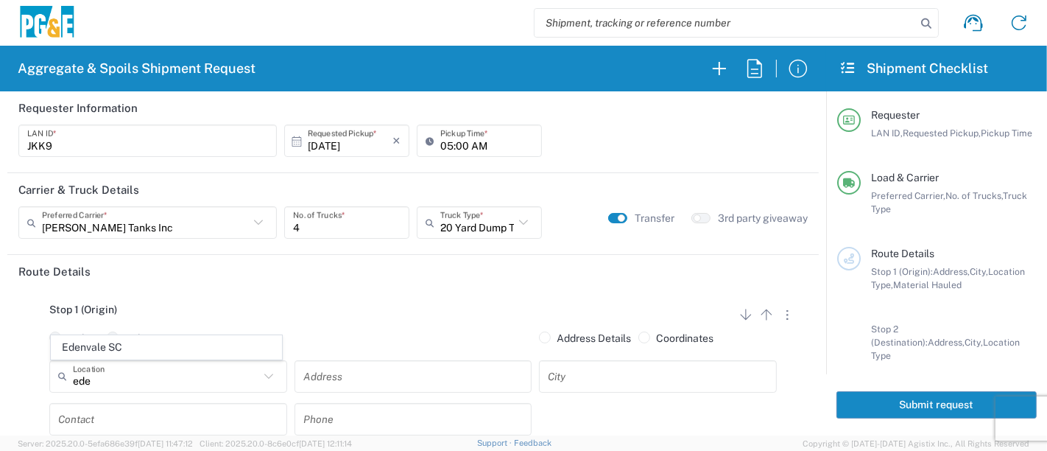
drag, startPoint x: 167, startPoint y: 341, endPoint x: 175, endPoint y: 365, distance: 24.7
click at [166, 342] on span "Edenvale SC" at bounding box center [167, 347] width 231 height 23
type input "Edenvale SC"
type input "6402 Santa Teresa Blvd"
type input "San Jose"
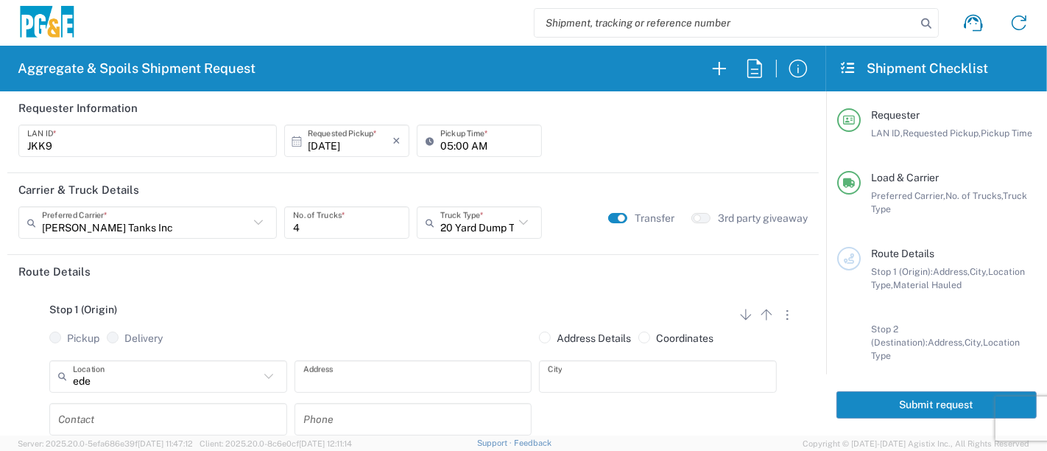
type input "Business No Loading Dock"
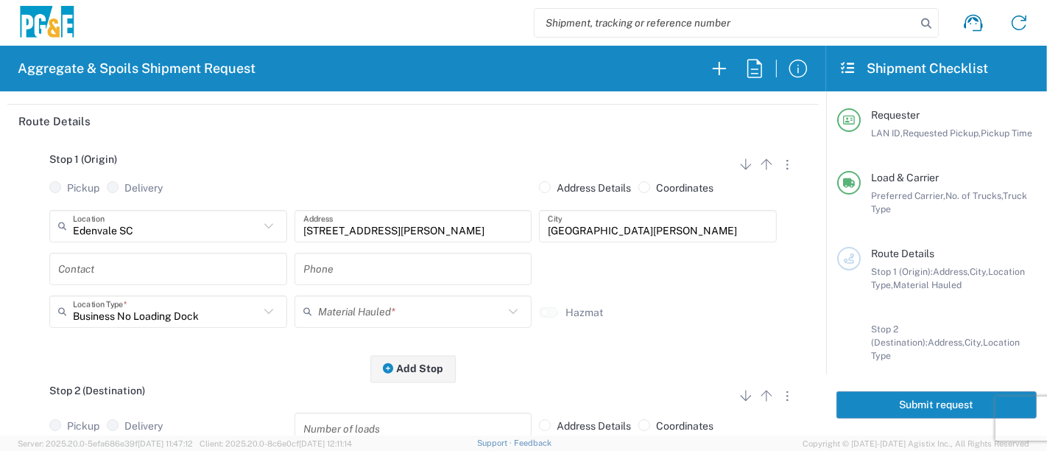
scroll to position [164, 0]
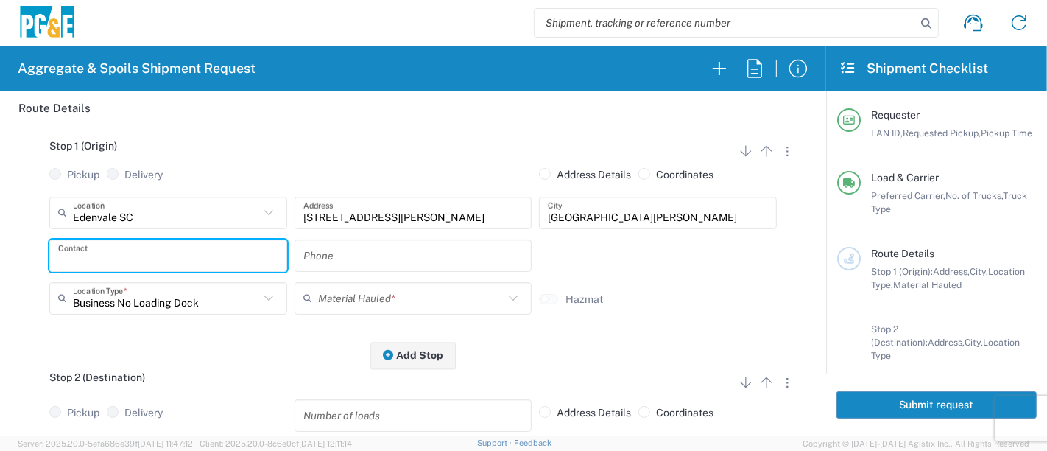
click at [163, 259] on input "text" at bounding box center [168, 255] width 220 height 26
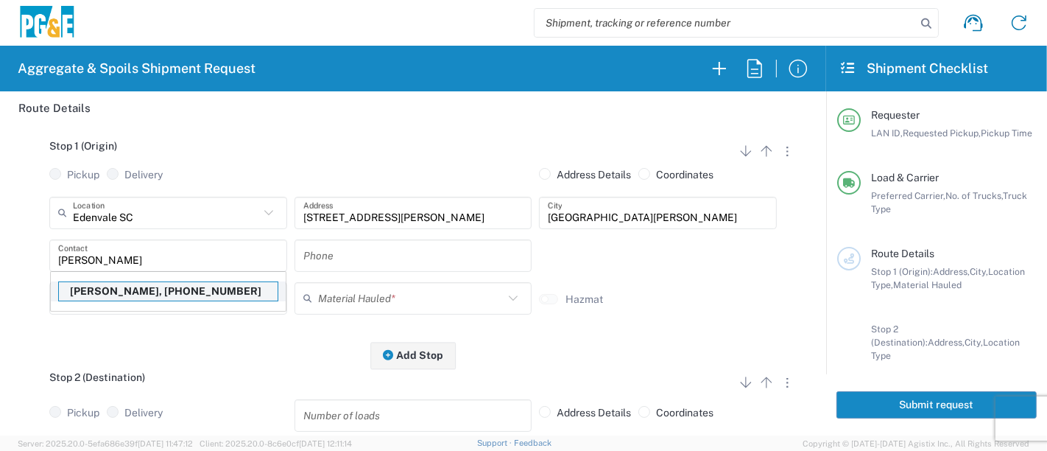
click at [176, 288] on p "Joan Kennedy, 408 499-0408" at bounding box center [168, 291] width 219 height 18
type input "Joan Kennedy"
type input "408 499-0408"
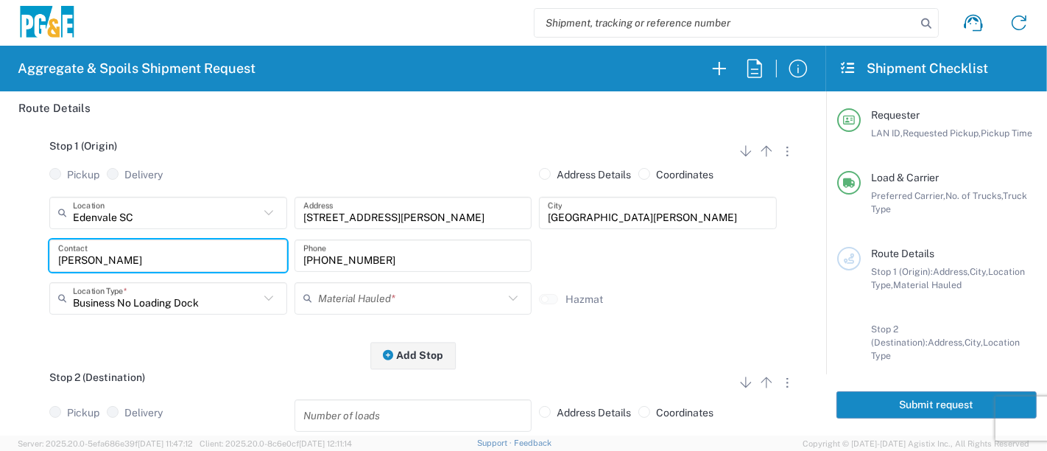
click at [344, 306] on input "text" at bounding box center [411, 298] width 186 height 26
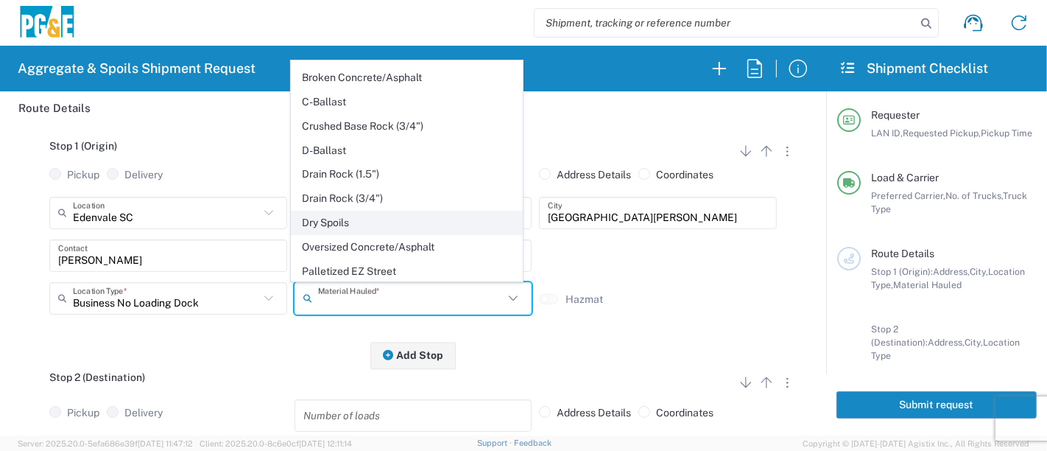
click at [390, 211] on span "Dry Spoils" at bounding box center [407, 222] width 231 height 23
type input "Dry Spoils"
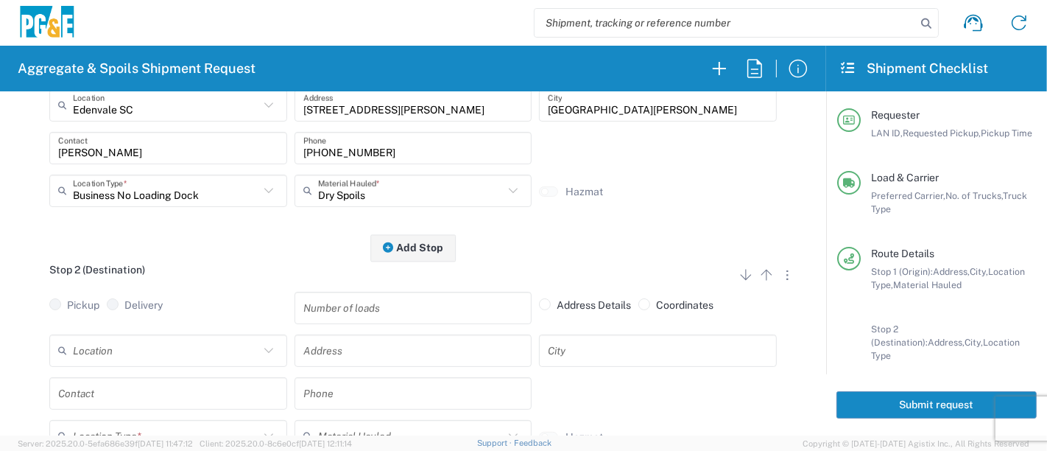
scroll to position [327, 0]
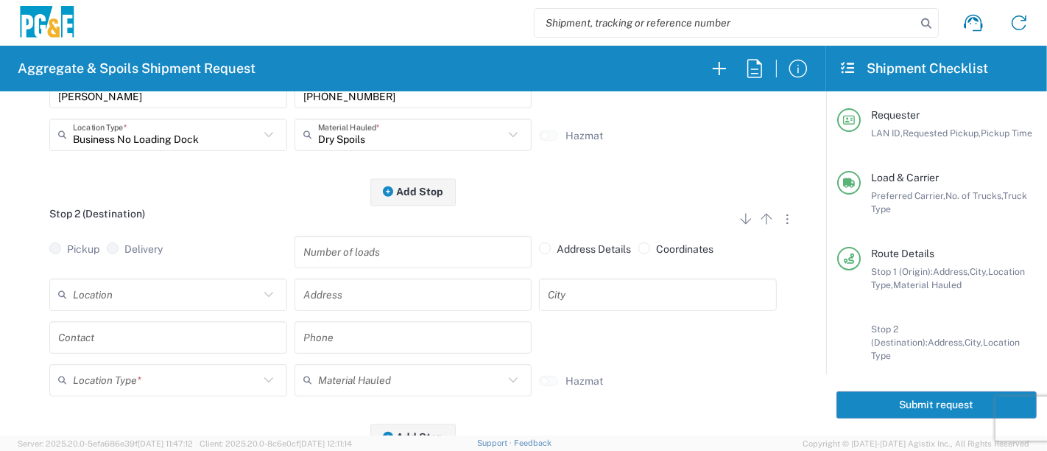
click at [124, 295] on input "text" at bounding box center [166, 294] width 186 height 26
click at [127, 270] on span "Hollister Yard" at bounding box center [167, 265] width 231 height 23
type input "Hollister Yard"
type input "900 Park Center Dr"
type input "Hollister"
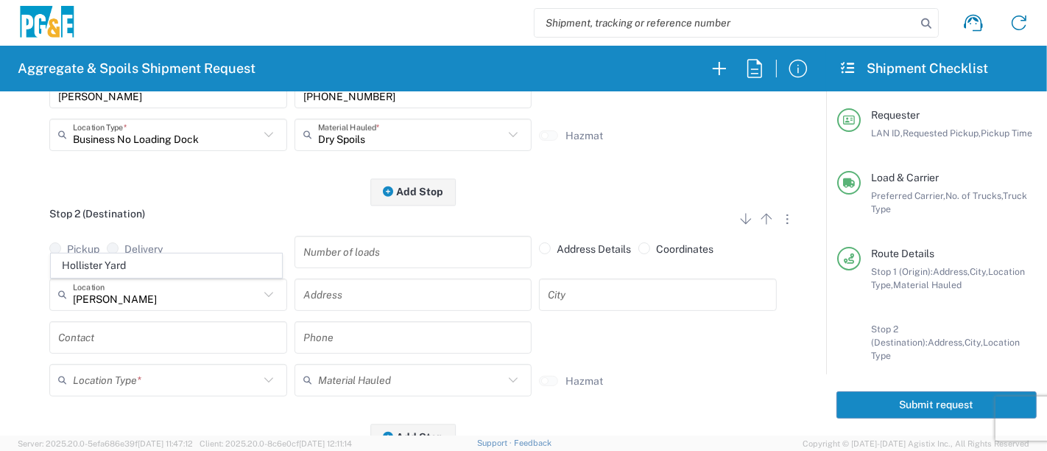
type input "Business No Loading Dock"
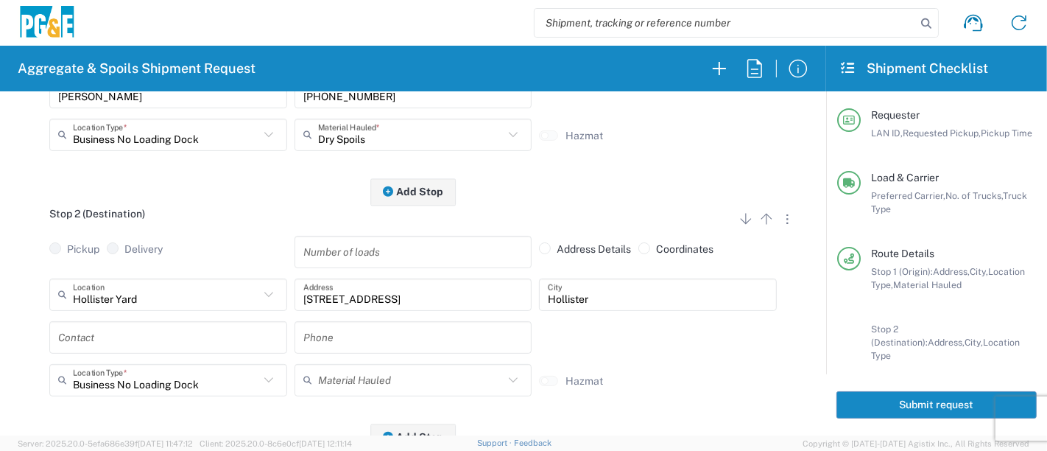
click at [113, 327] on input "text" at bounding box center [168, 337] width 220 height 26
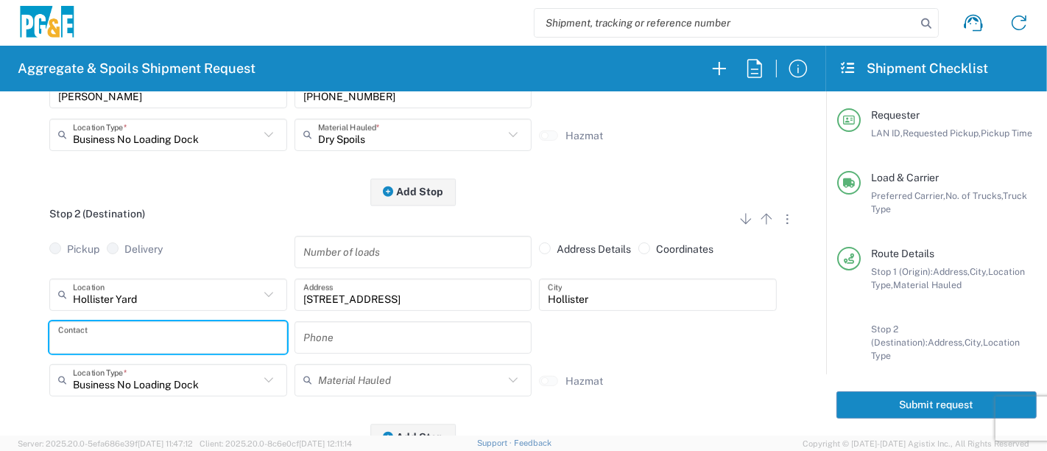
type input "o"
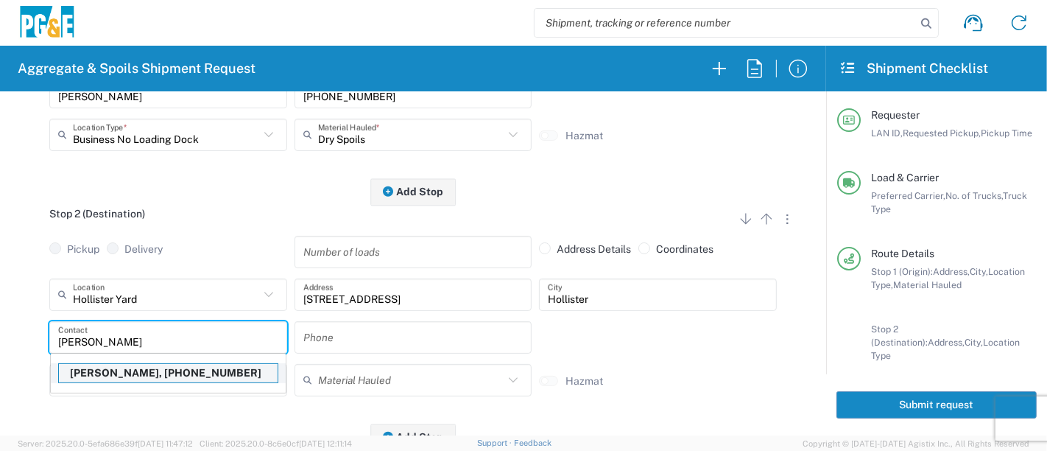
click at [122, 368] on p "Joan Kennedy, 408 499-0408" at bounding box center [168, 373] width 219 height 18
type input "Joan Kennedy"
type input "408 499-0408"
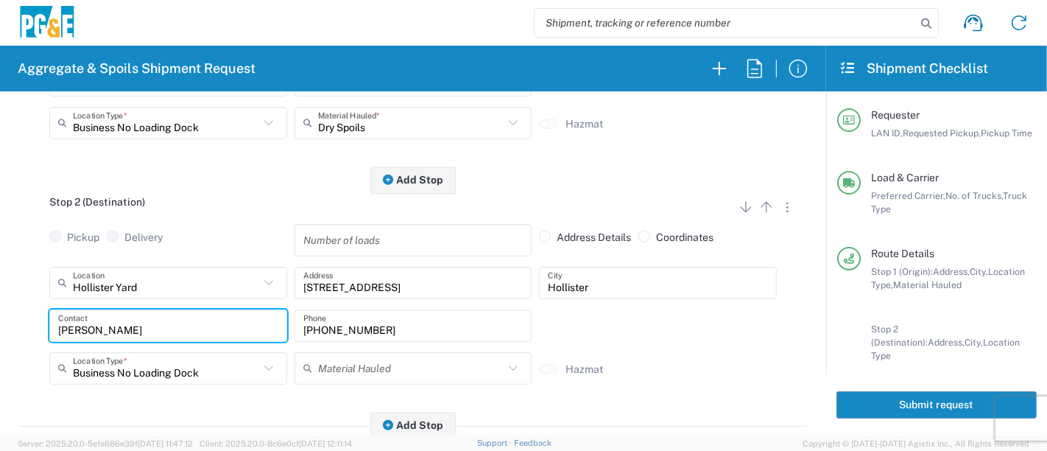
scroll to position [0, 0]
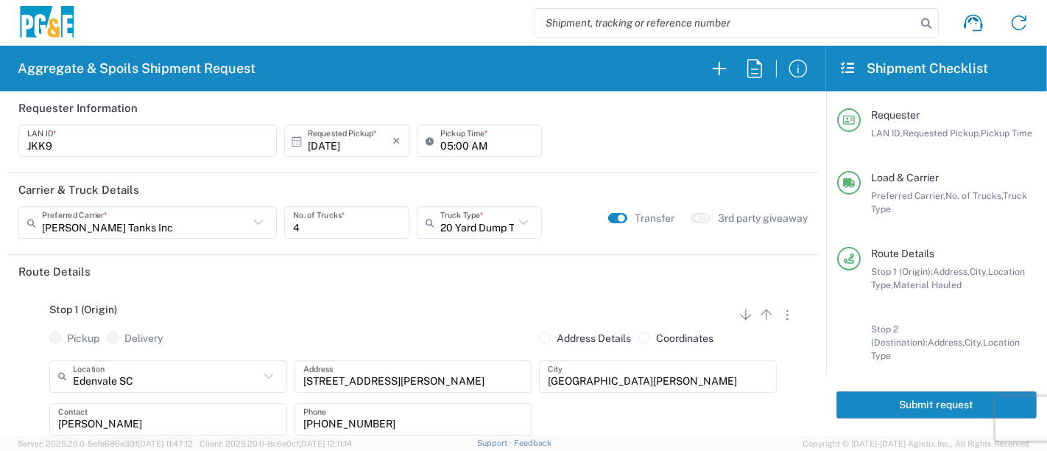
click at [921, 403] on button "Submit request" at bounding box center [937, 404] width 200 height 27
